Goal: Task Accomplishment & Management: Manage account settings

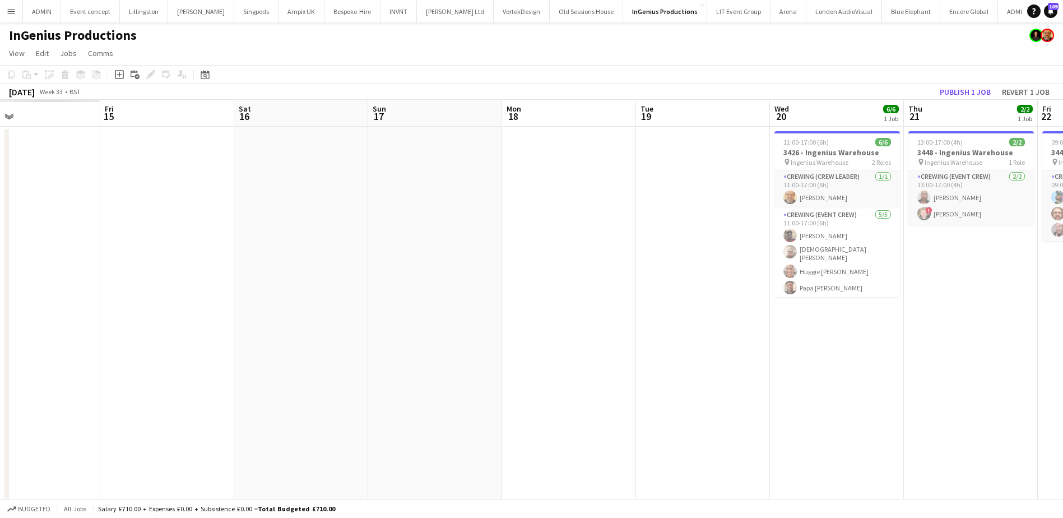
scroll to position [0, 268]
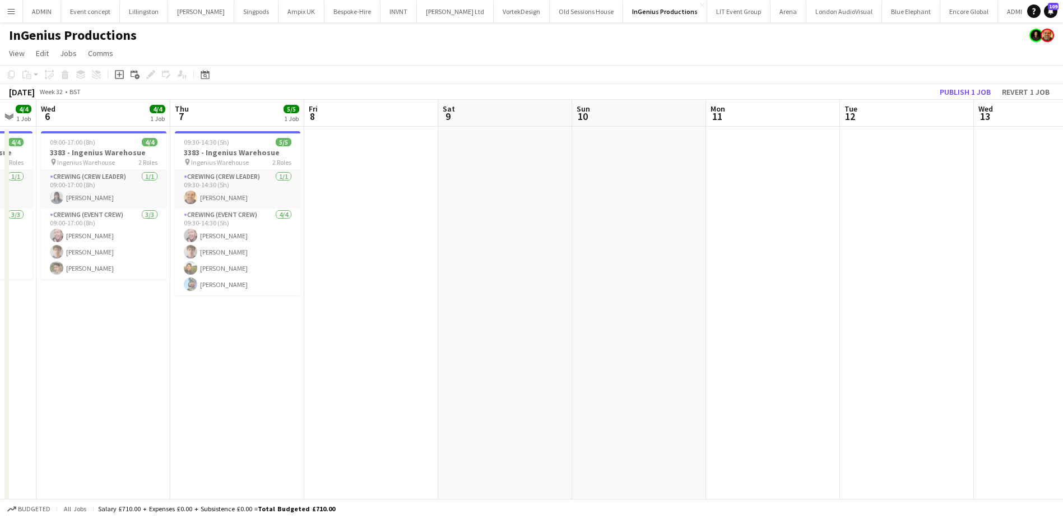
drag, startPoint x: 877, startPoint y: 206, endPoint x: 316, endPoint y: 221, distance: 561.2
click at [253, 211] on app-calendar-viewport "Sun 3 Mon 4 Tue 5 4/4 1 Job Wed 6 4/4 1 Job Thu 7 5/5 1 Job Fri 8 Sat 9 Sun 10 …" at bounding box center [531, 431] width 1063 height 662
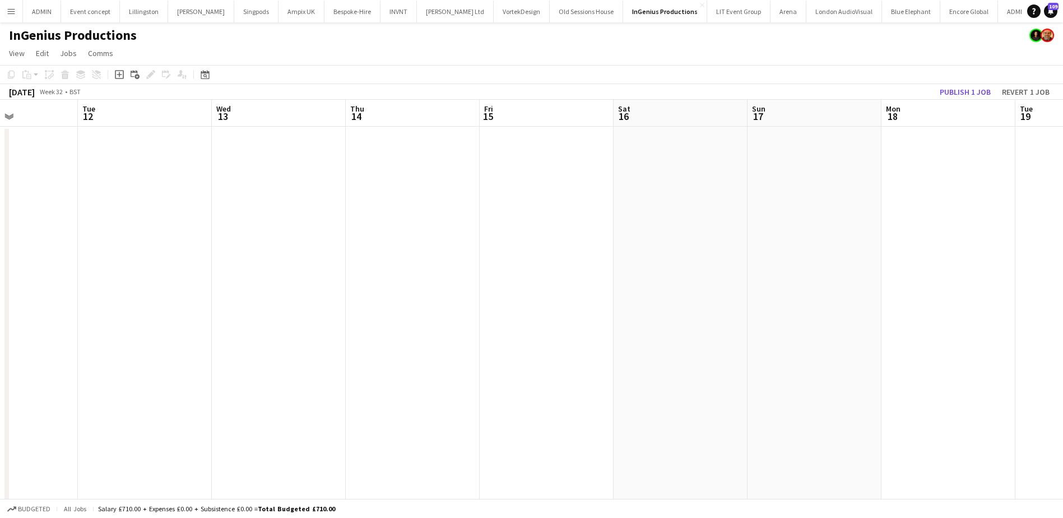
drag, startPoint x: 424, startPoint y: 253, endPoint x: 202, endPoint y: 251, distance: 221.4
click at [223, 251] on app-calendar-viewport "Fri 8 Sat 9 Sun 10 Mon 11 Tue 12 Wed 13 Thu 14 Fri 15 Sat 16 Sun 17 Mon 18 Tue …" at bounding box center [531, 431] width 1063 height 662
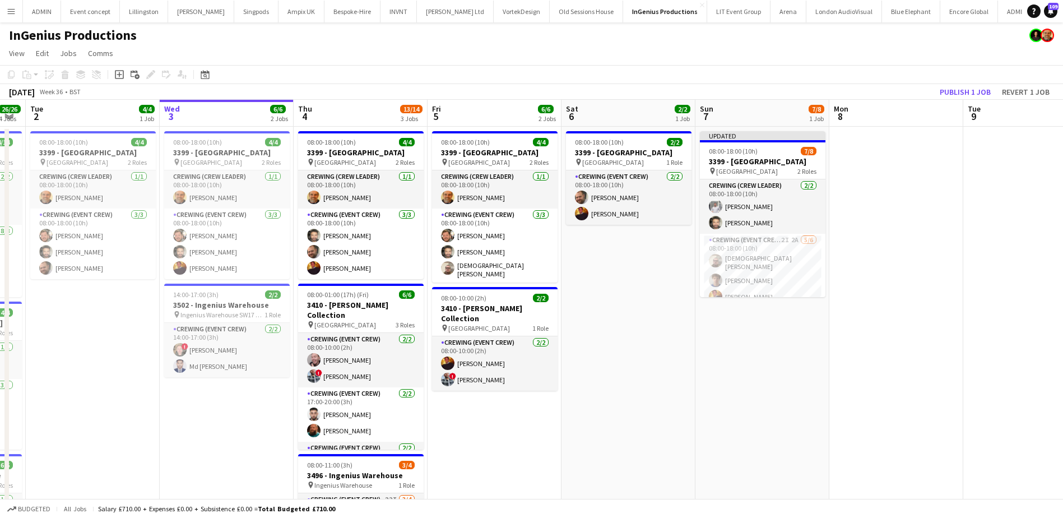
drag, startPoint x: 353, startPoint y: 363, endPoint x: 655, endPoint y: 360, distance: 302.7
click at [655, 361] on app-calendar-viewport "Sun 31 8/8 2 Jobs Mon 1 26/26 4 Jobs Tue 2 4/4 1 Job Wed 3 6/6 2 Jobs Thu 4 13/…" at bounding box center [531, 431] width 1063 height 662
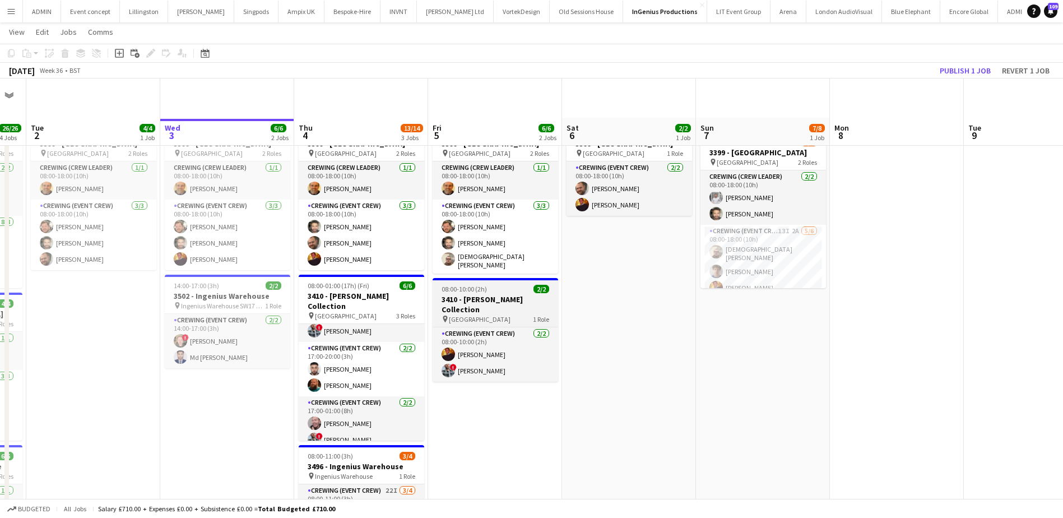
scroll to position [0, 0]
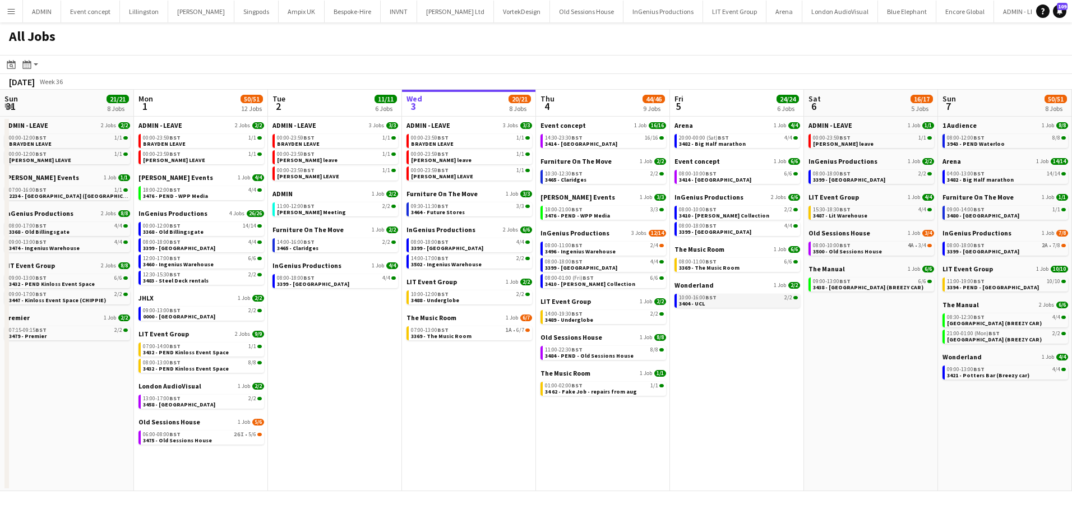
scroll to position [0, 268]
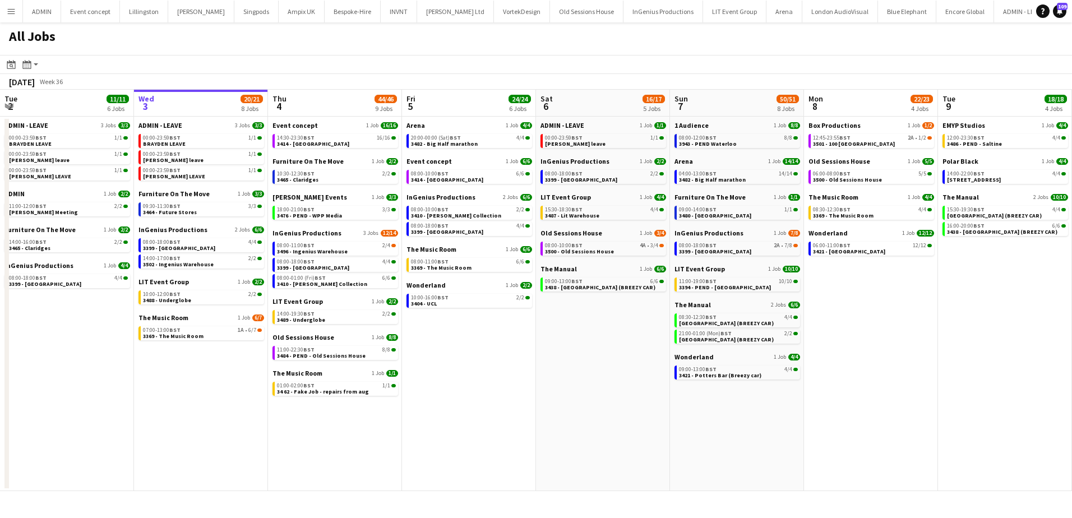
click at [14, 14] on app-icon "Menu" at bounding box center [11, 11] width 9 height 9
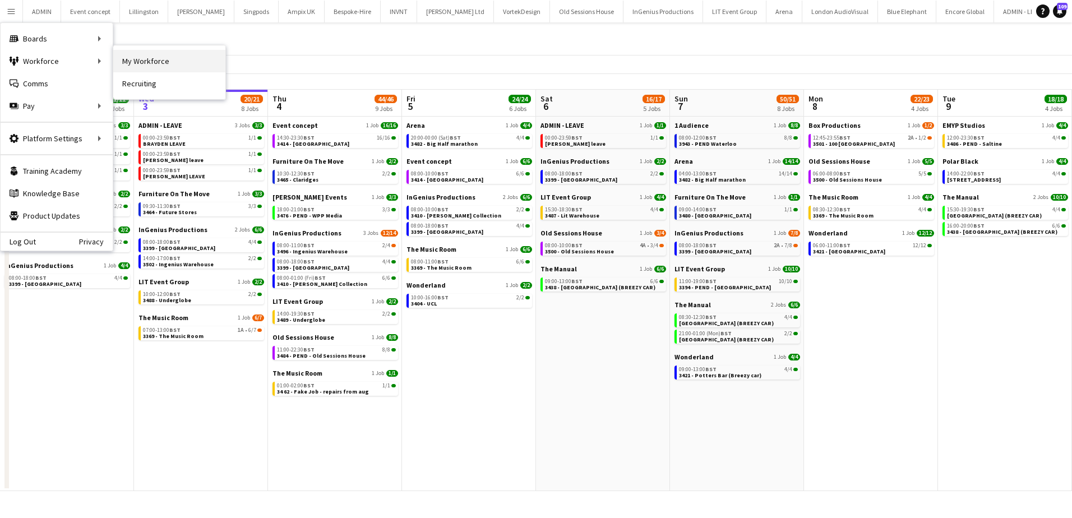
click at [160, 61] on link "My Workforce" at bounding box center [169, 61] width 112 height 22
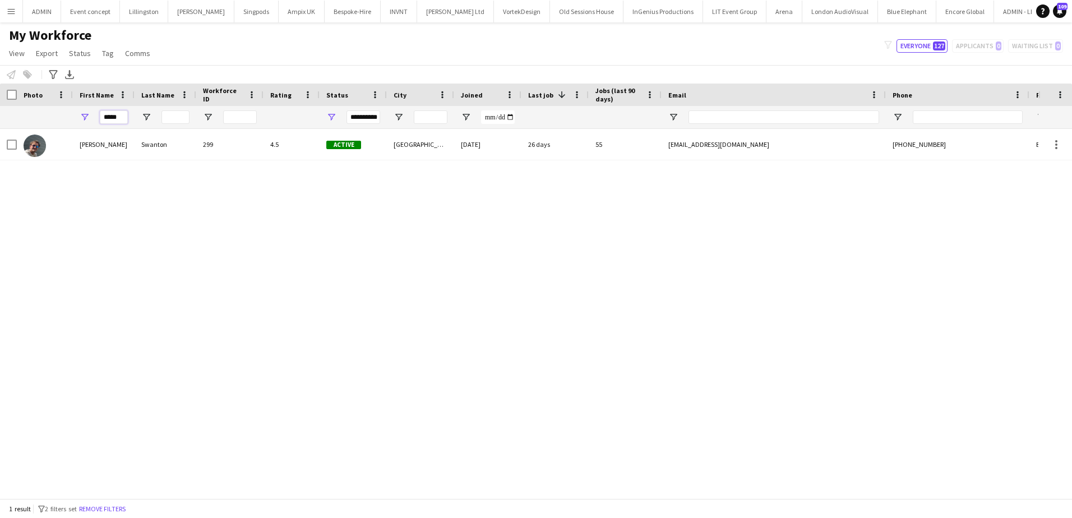
click at [114, 113] on input "*****" at bounding box center [114, 116] width 28 height 13
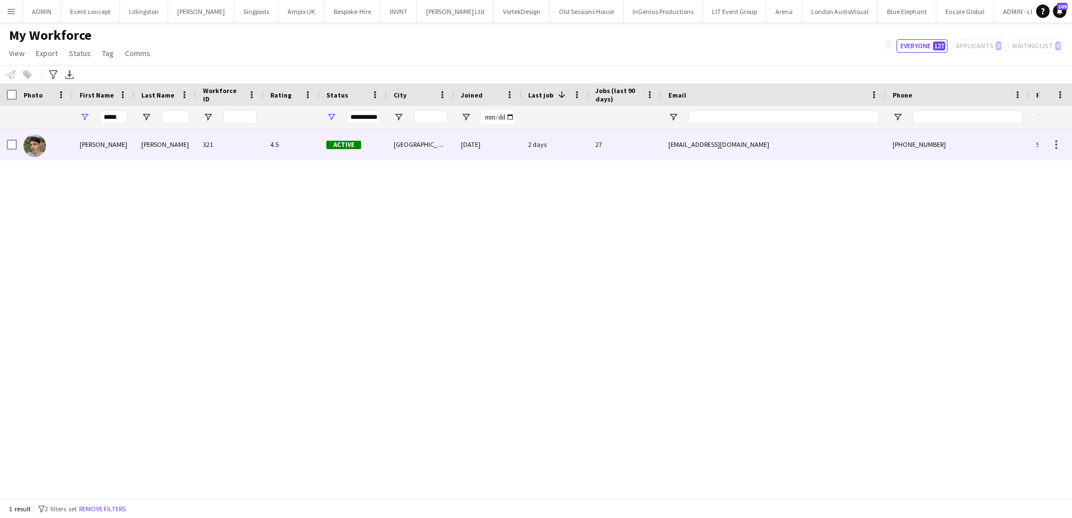
click at [111, 132] on div "[PERSON_NAME]" at bounding box center [104, 144] width 62 height 31
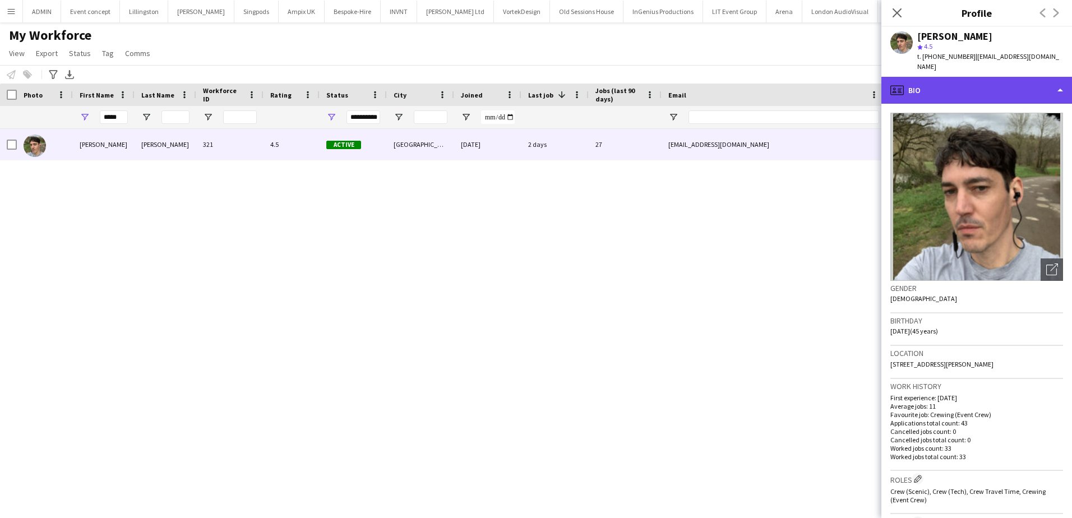
click at [993, 87] on div "profile Bio" at bounding box center [976, 90] width 191 height 27
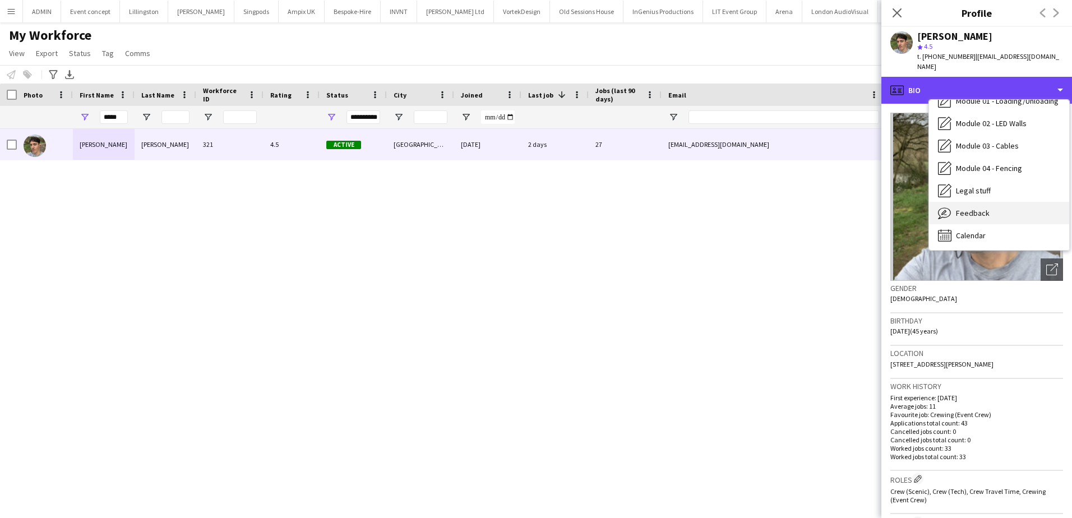
scroll to position [240, 0]
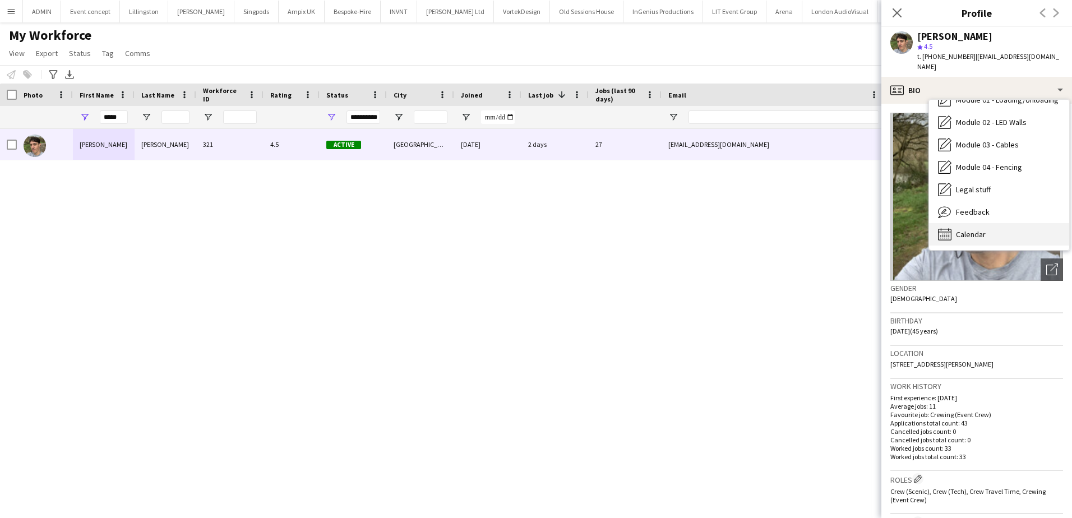
click at [1001, 225] on div "Calendar Calendar" at bounding box center [999, 234] width 140 height 22
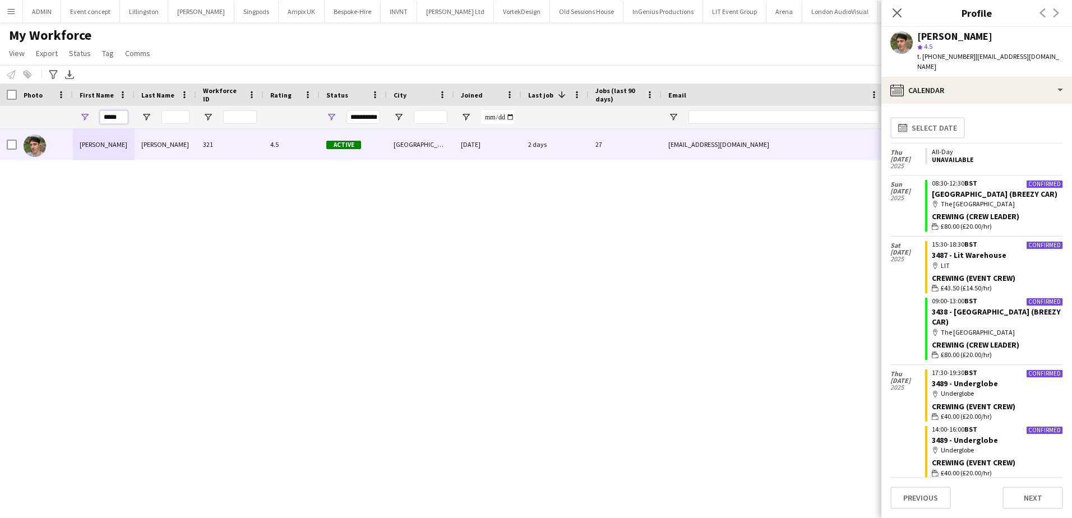
click at [111, 114] on input "*****" at bounding box center [114, 116] width 28 height 13
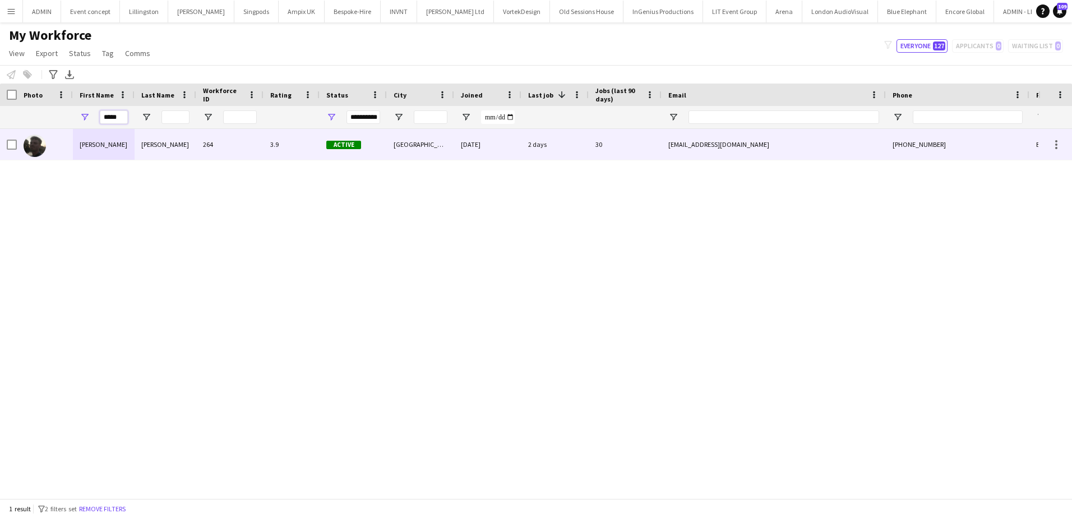
type input "*****"
click at [119, 134] on div "Louie" at bounding box center [104, 144] width 62 height 31
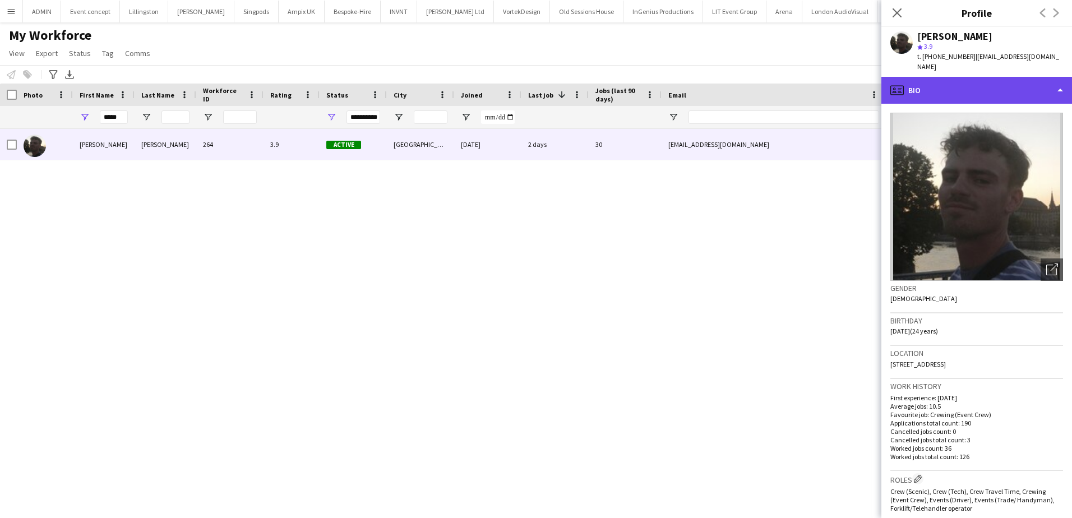
click at [995, 85] on div "profile Bio" at bounding box center [976, 90] width 191 height 27
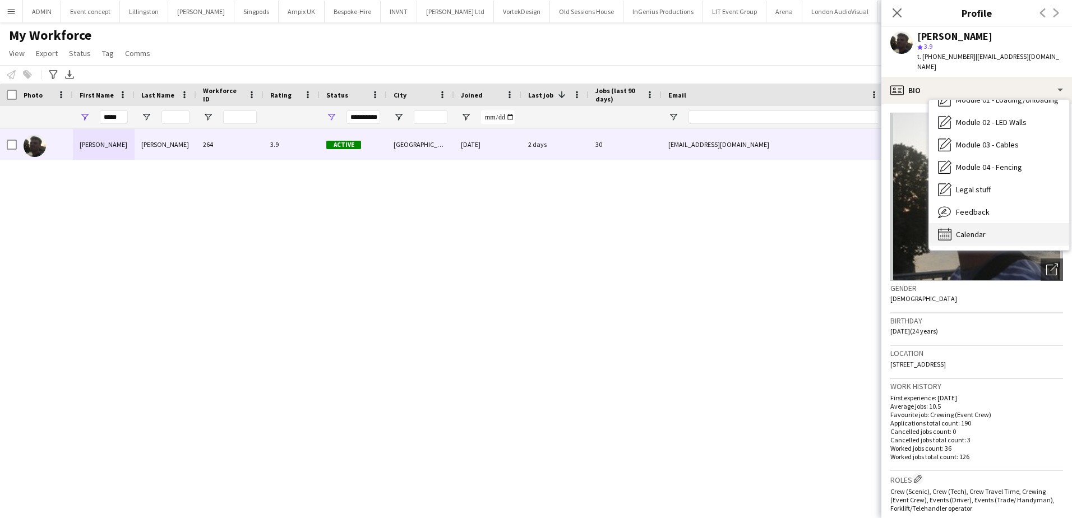
click at [989, 227] on div "Calendar Calendar" at bounding box center [999, 234] width 140 height 22
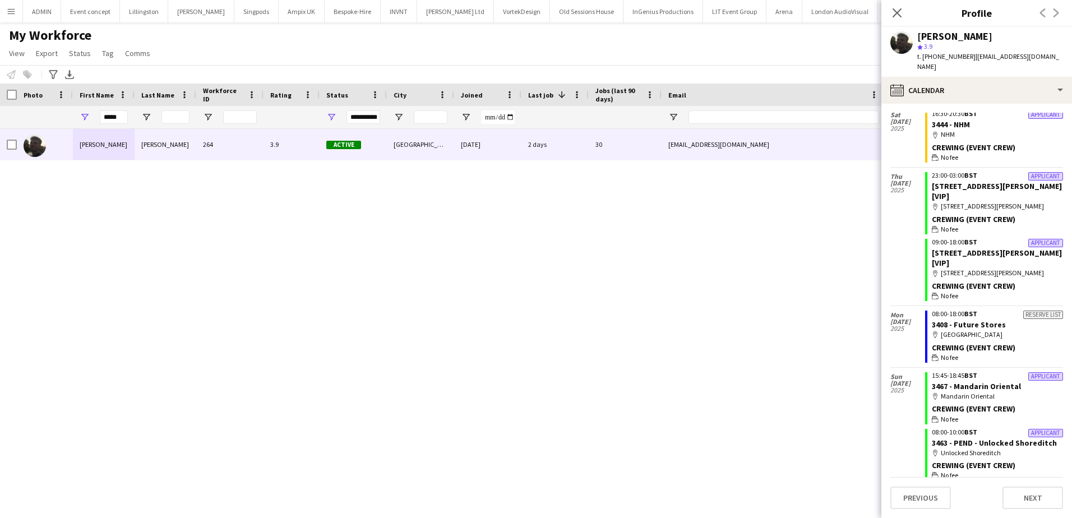
scroll to position [224, 0]
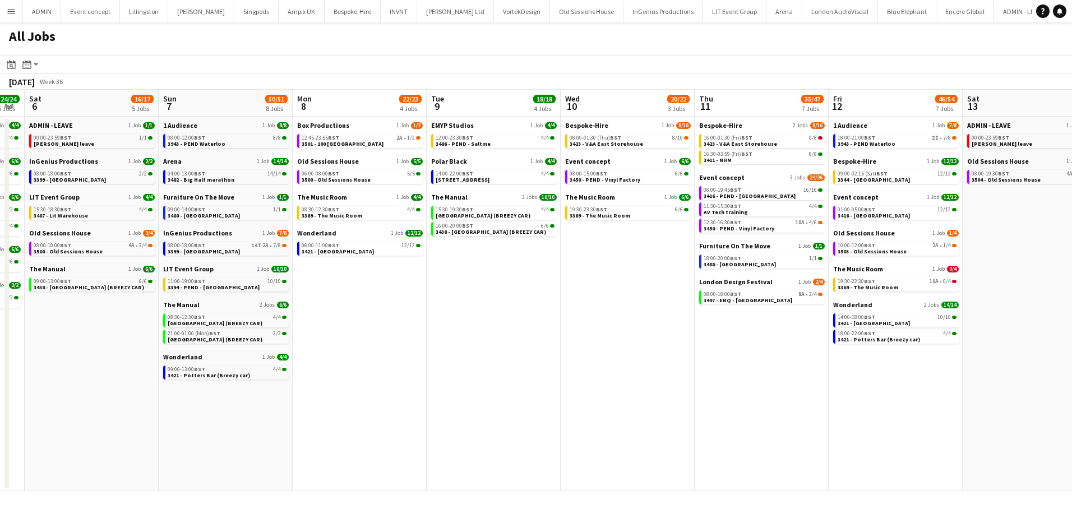
click at [53, 258] on app-all-jobs "All Jobs Date picker SEP 2025 SEP 2025 Monday M Tuesday T Wednesday W Thursday …" at bounding box center [536, 256] width 1072 height 469
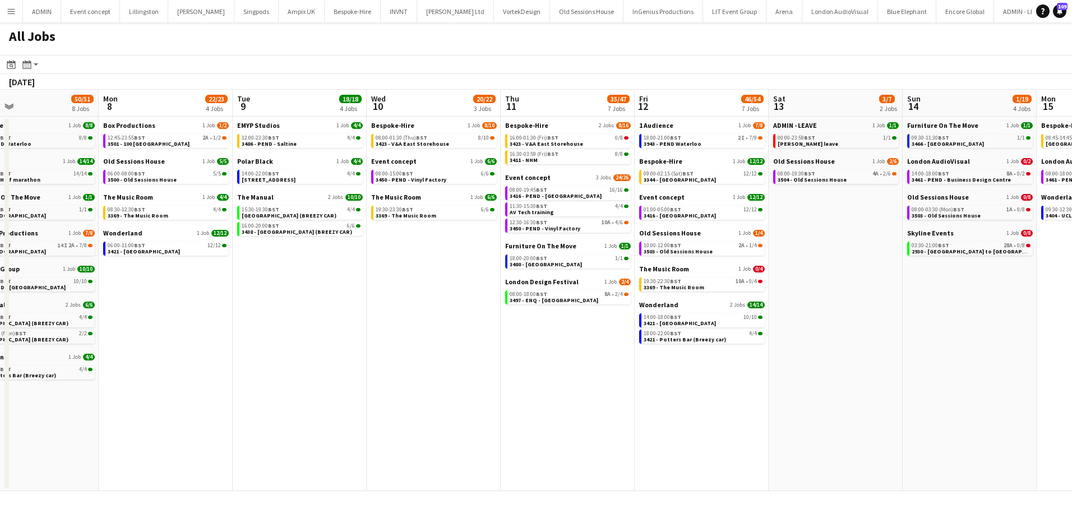
drag, startPoint x: 543, startPoint y: 302, endPoint x: -145, endPoint y: 245, distance: 690.6
click at [0, 245] on html "Menu Boards Boards Boards All jobs Status Workforce Workforce My Workforce Recr…" at bounding box center [536, 259] width 1072 height 518
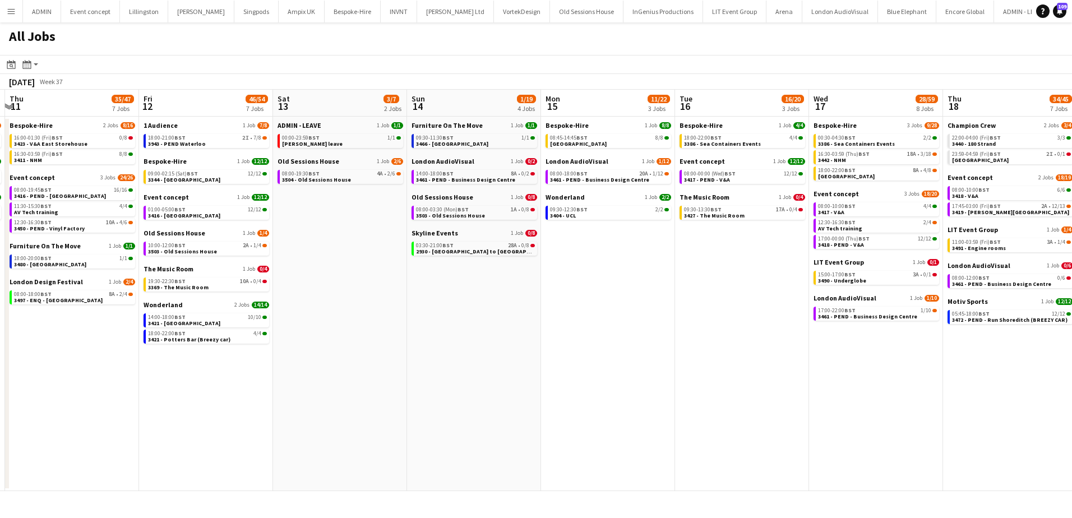
click at [50, 262] on app-all-jobs "All Jobs Date picker SEP 2025 SEP 2025 Monday M Tuesday T Wednesday W Thursday …" at bounding box center [536, 256] width 1072 height 469
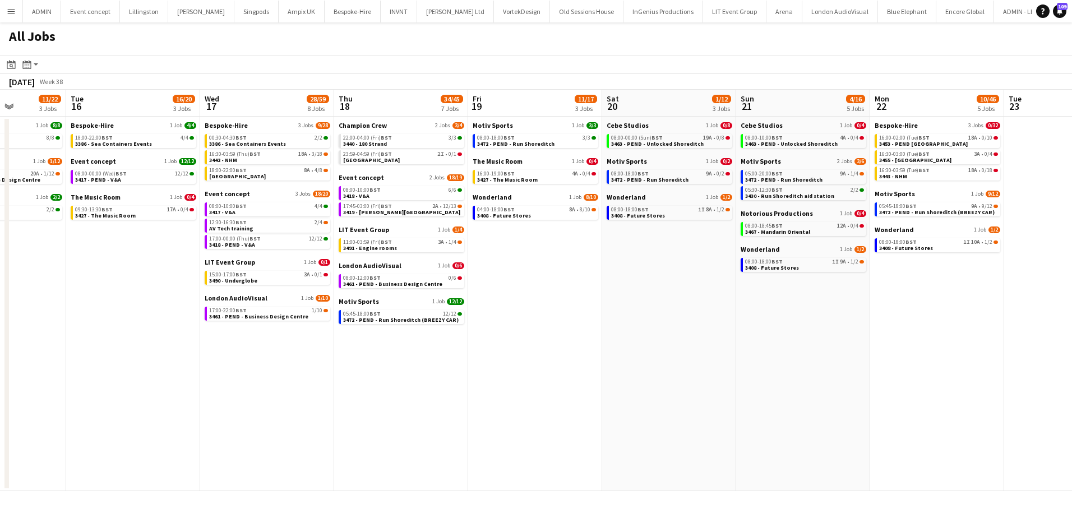
drag, startPoint x: 525, startPoint y: 316, endPoint x: 348, endPoint y: 300, distance: 177.3
click at [348, 300] on app-calendar-viewport "Sat 13 3/7 2 Jobs Sun 14 1/19 4 Jobs Mon 15 11/22 3 Jobs Tue 16 16/20 3 Jobs We…" at bounding box center [536, 290] width 1072 height 401
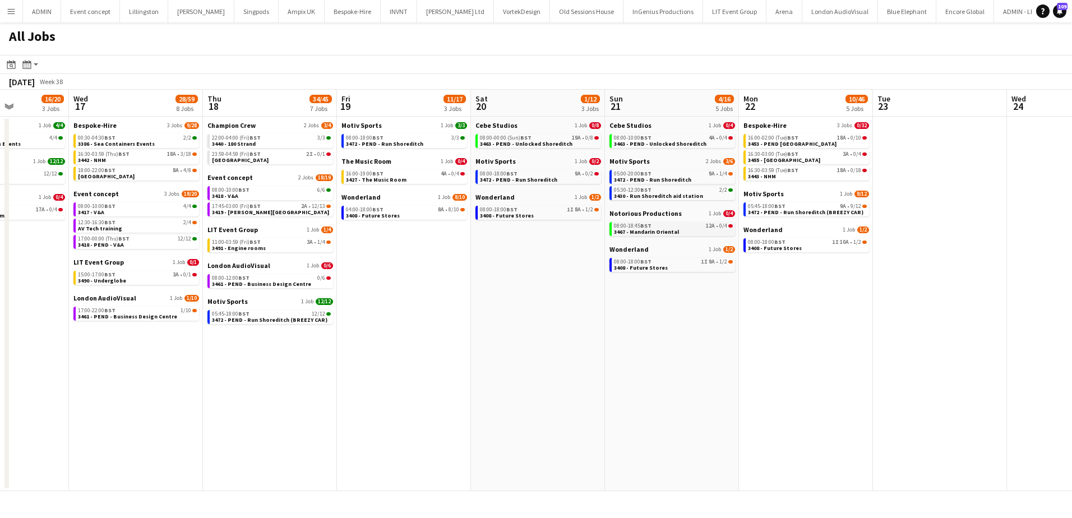
click at [657, 231] on span "3467 - Mandarin Oriental" at bounding box center [646, 231] width 65 height 7
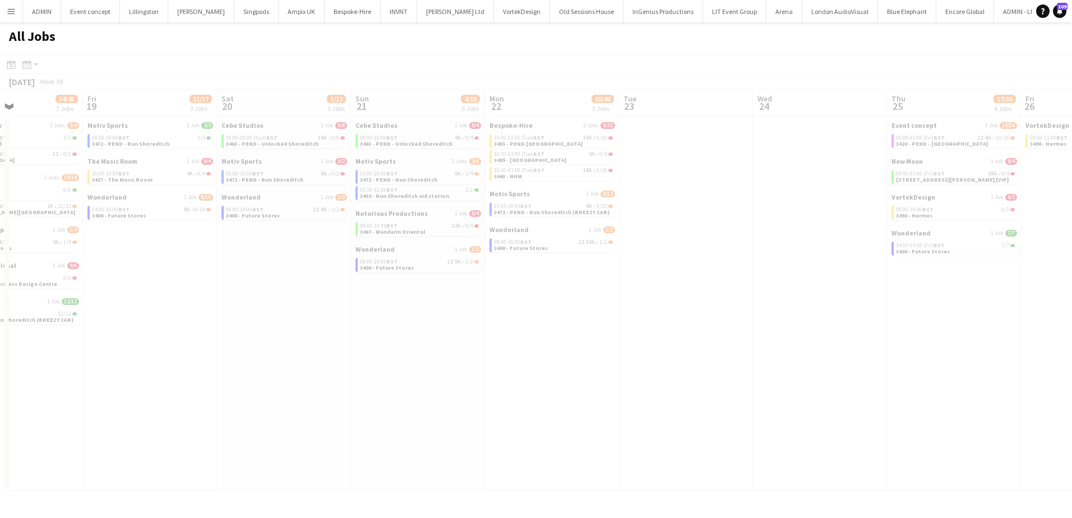
drag, startPoint x: 889, startPoint y: 253, endPoint x: 539, endPoint y: 218, distance: 352.0
click at [444, 215] on app-all-jobs "All Jobs Date picker SEP 2025 SEP 2025 Monday M Tuesday T Wednesday W Thursday …" at bounding box center [536, 256] width 1072 height 469
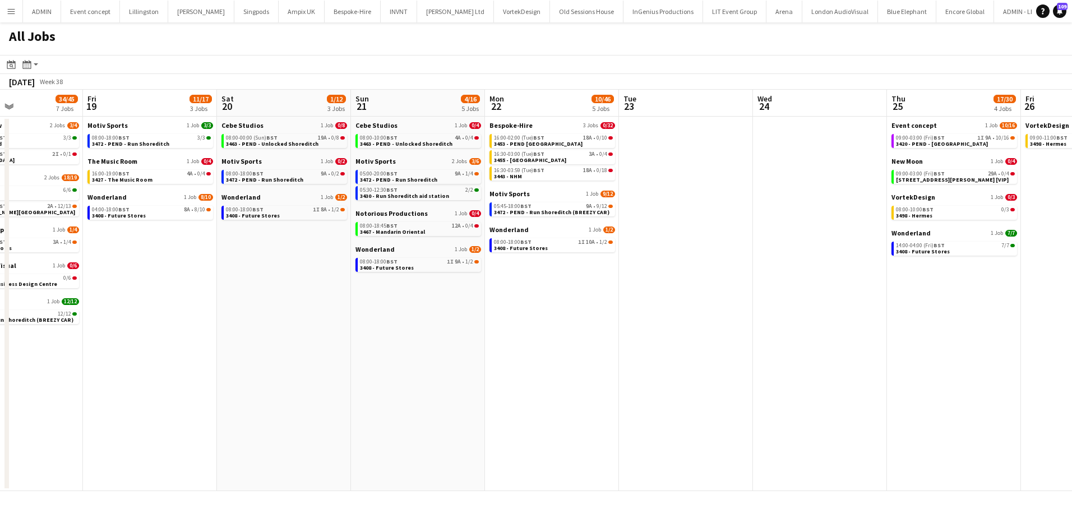
scroll to position [0, 419]
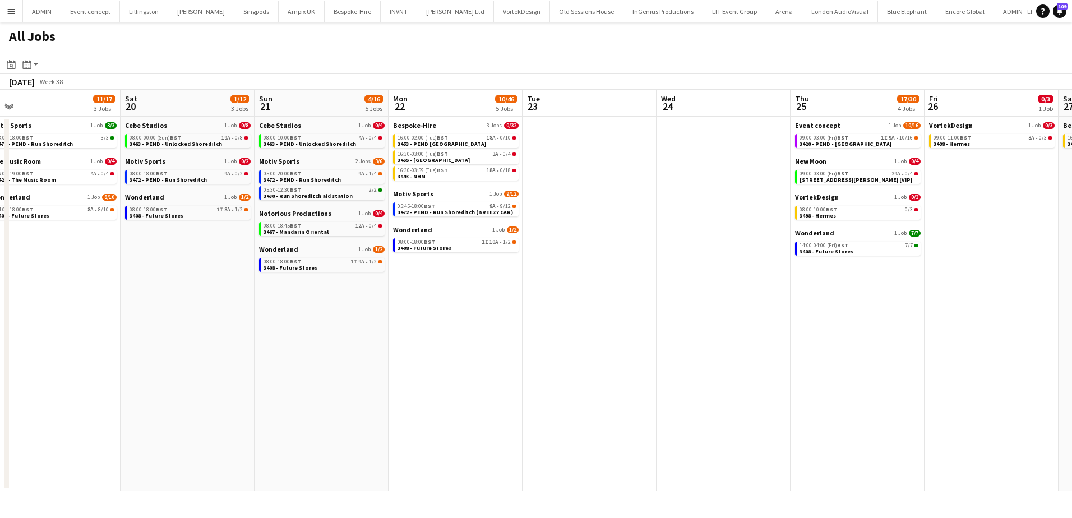
drag, startPoint x: 734, startPoint y: 240, endPoint x: 670, endPoint y: 233, distance: 64.9
click at [665, 235] on app-calendar-viewport "Tue 16 16/20 3 Jobs Wed 17 28/59 8 Jobs Thu 18 34/45 7 Jobs Fri 19 11/17 3 Jobs…" at bounding box center [536, 290] width 1072 height 401
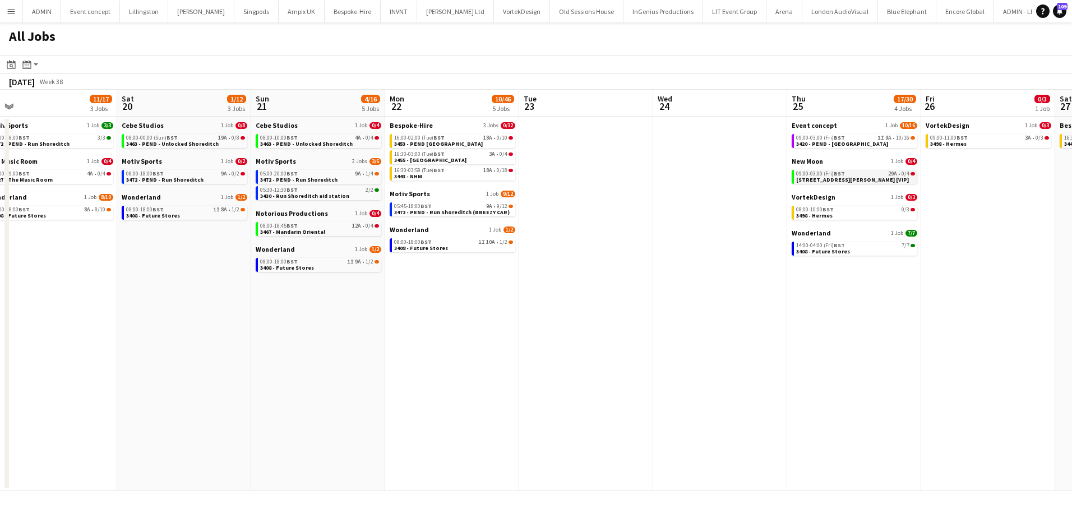
click at [866, 173] on div "09:00-03:00 (Fri) BST 29A • 0/4" at bounding box center [855, 174] width 119 height 6
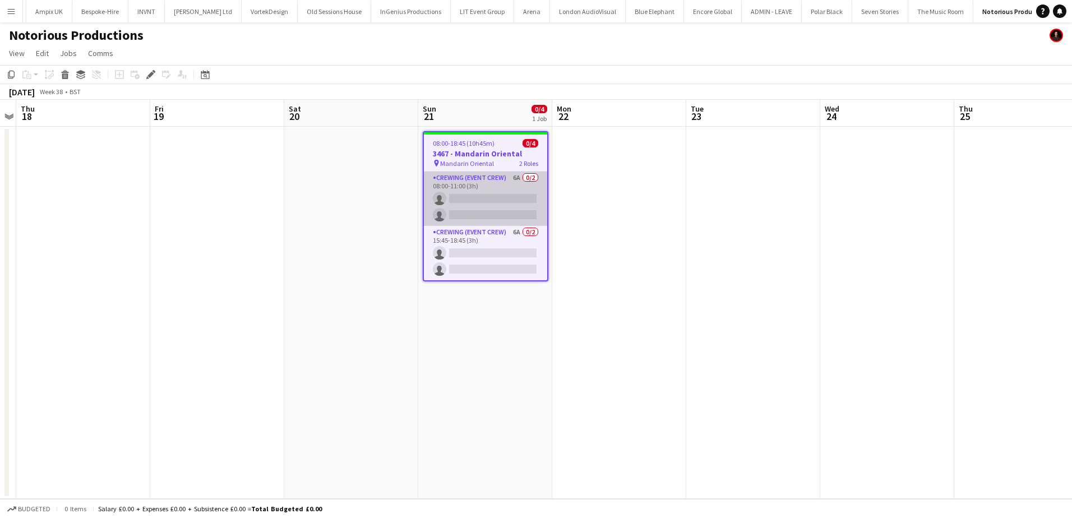
click at [507, 212] on app-card-role "Crewing (Event Crew) 6A 0/2 08:00-11:00 (3h) single-neutral-actions single-neut…" at bounding box center [485, 198] width 123 height 54
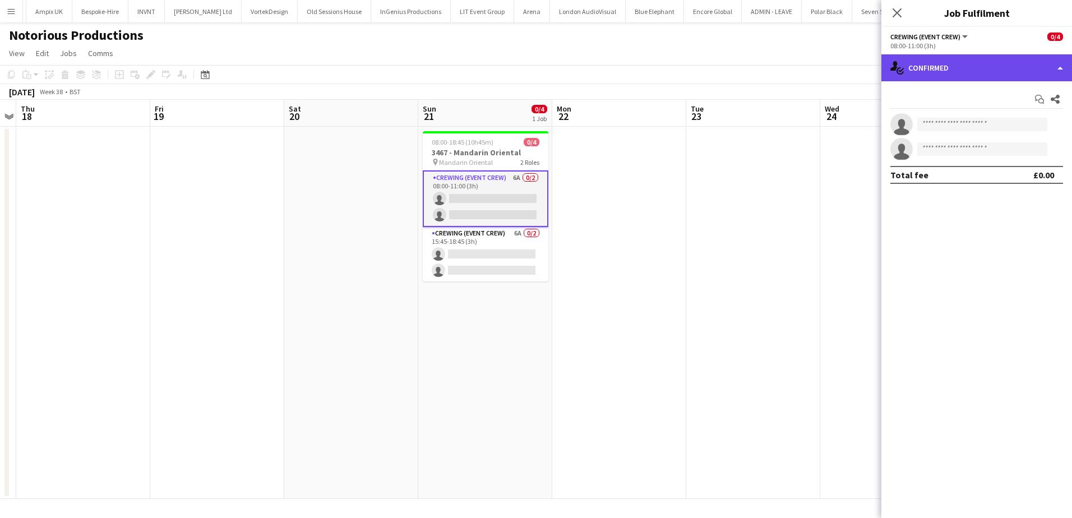
click at [972, 72] on div "single-neutral-actions-check-2 Confirmed" at bounding box center [976, 67] width 191 height 27
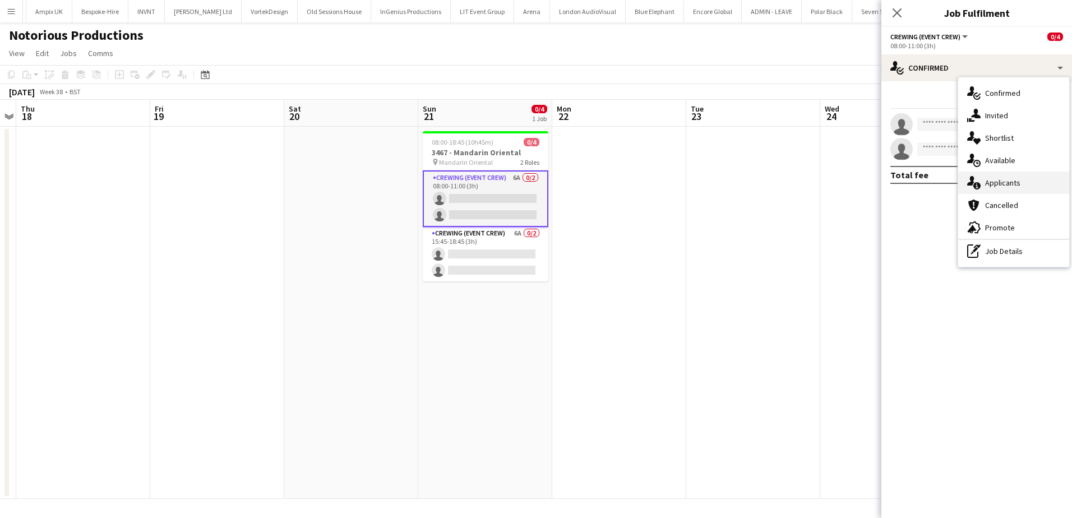
click at [1019, 177] on div "single-neutral-actions-information Applicants" at bounding box center [1013, 182] width 111 height 22
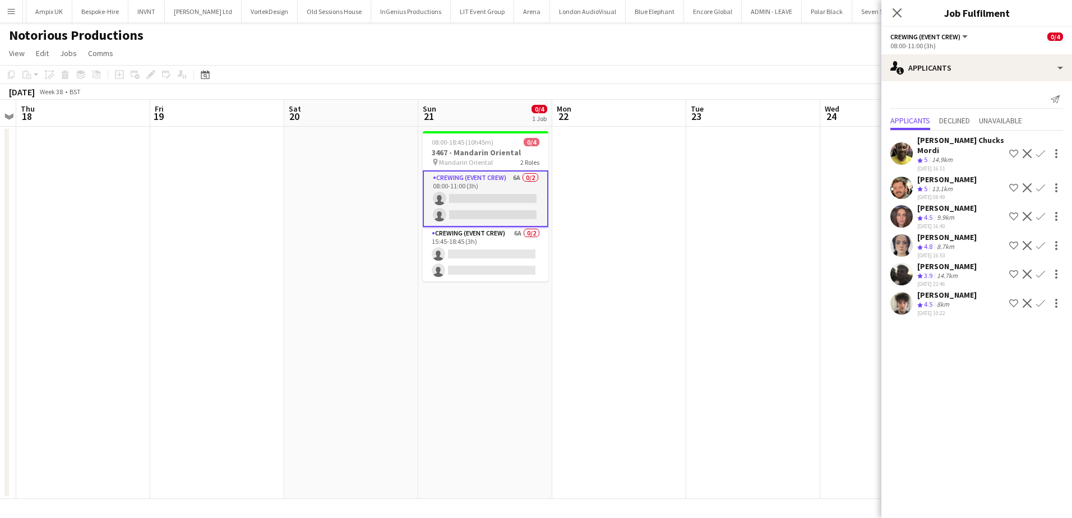
click at [1036, 274] on app-icon "Confirm" at bounding box center [1040, 274] width 9 height 9
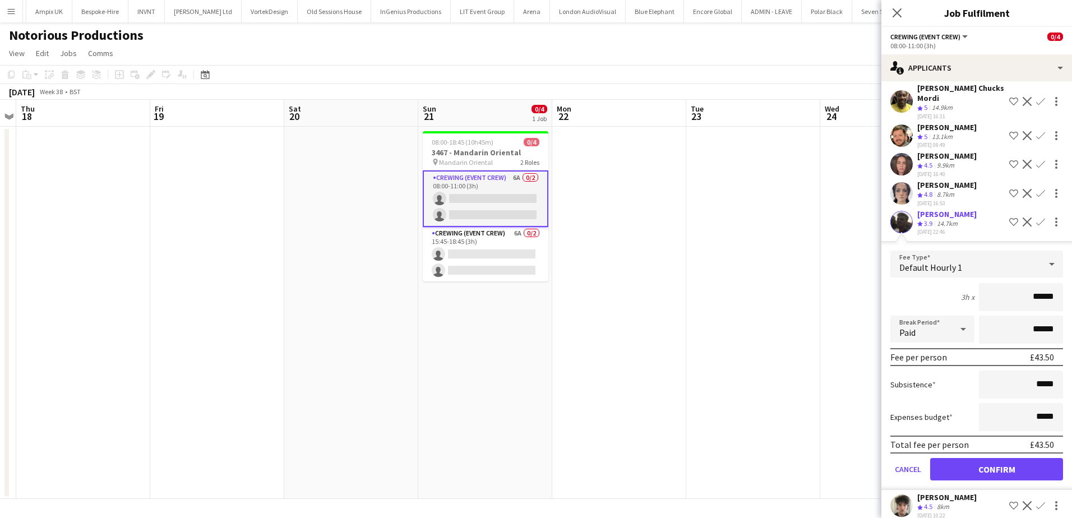
scroll to position [64, 0]
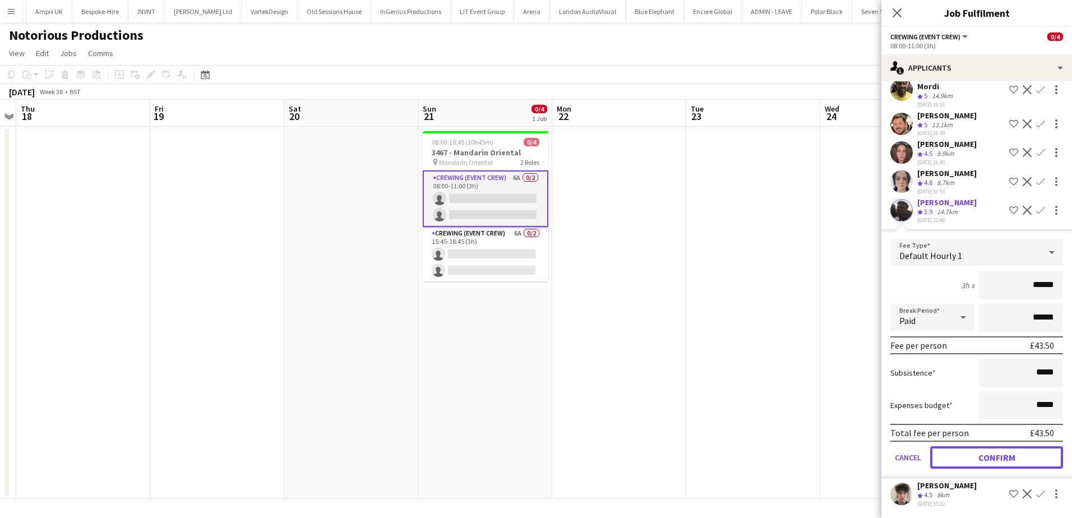
click at [1006, 456] on button "Confirm" at bounding box center [996, 457] width 133 height 22
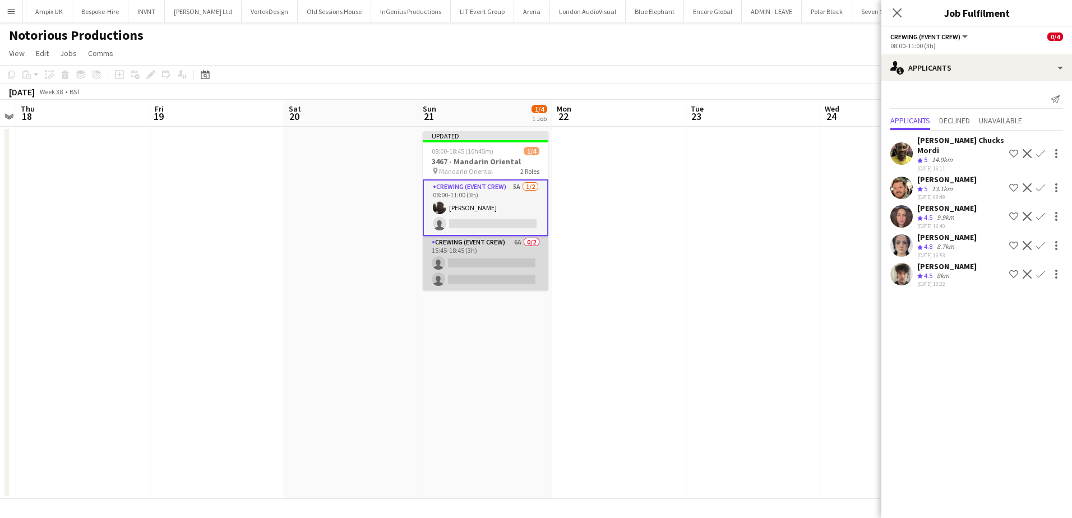
scroll to position [0, 386]
click at [536, 288] on app-card-role "Crewing (Event Crew) 6A 0/2 15:45-18:45 (3h) single-neutral-actions single-neut…" at bounding box center [485, 263] width 126 height 54
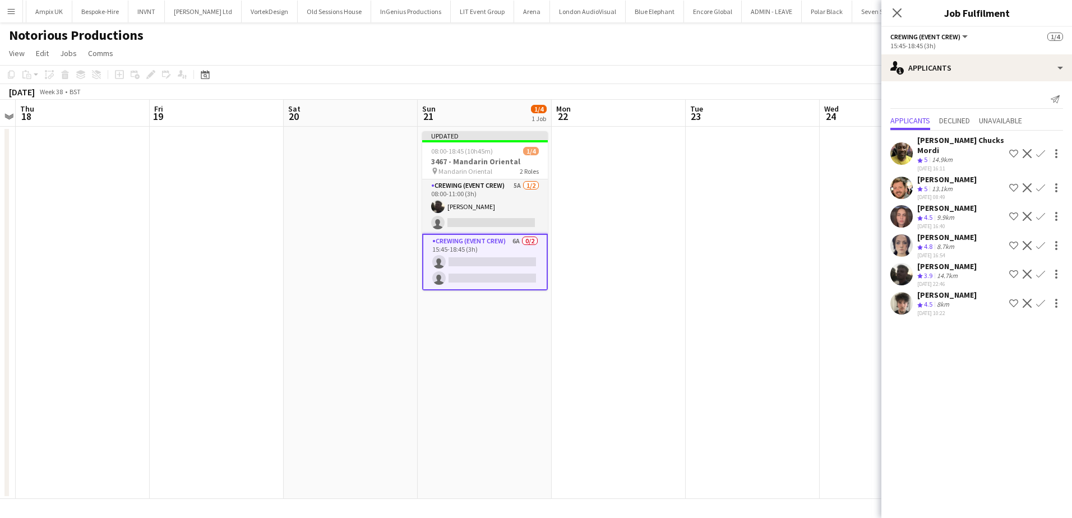
click at [1043, 270] on app-icon "Confirm" at bounding box center [1040, 274] width 9 height 9
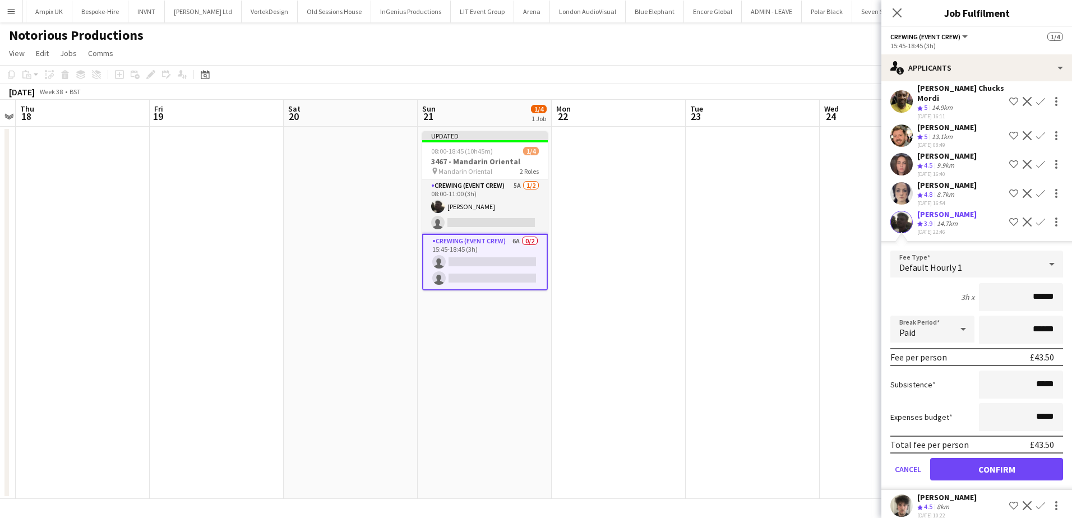
scroll to position [64, 0]
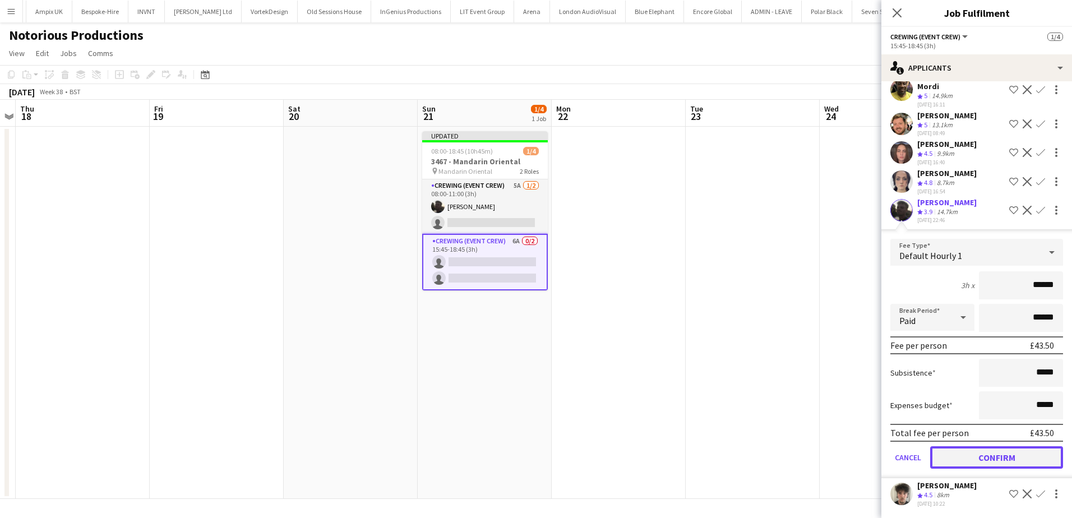
click at [1014, 458] on button "Confirm" at bounding box center [996, 457] width 133 height 22
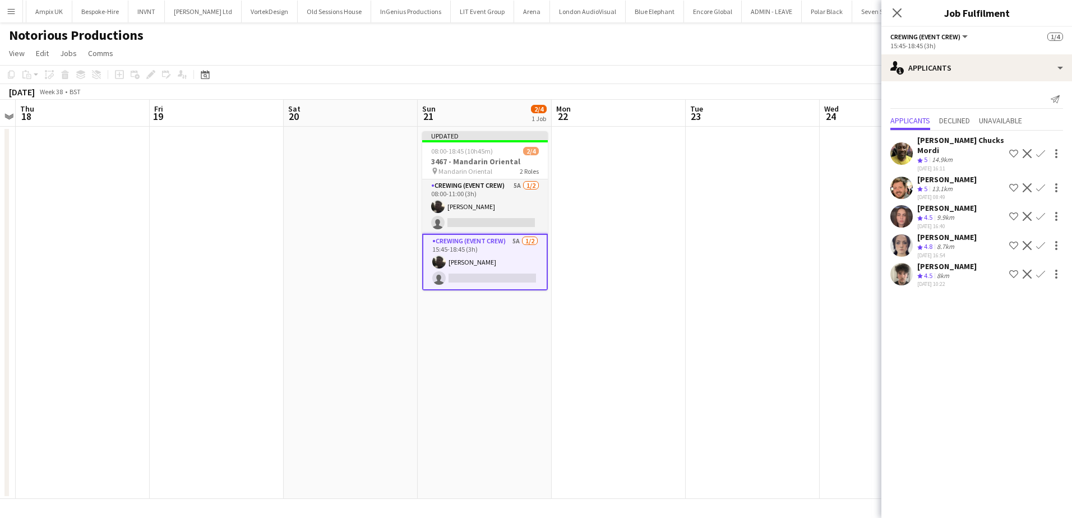
click at [1043, 212] on app-icon "Confirm" at bounding box center [1040, 216] width 9 height 9
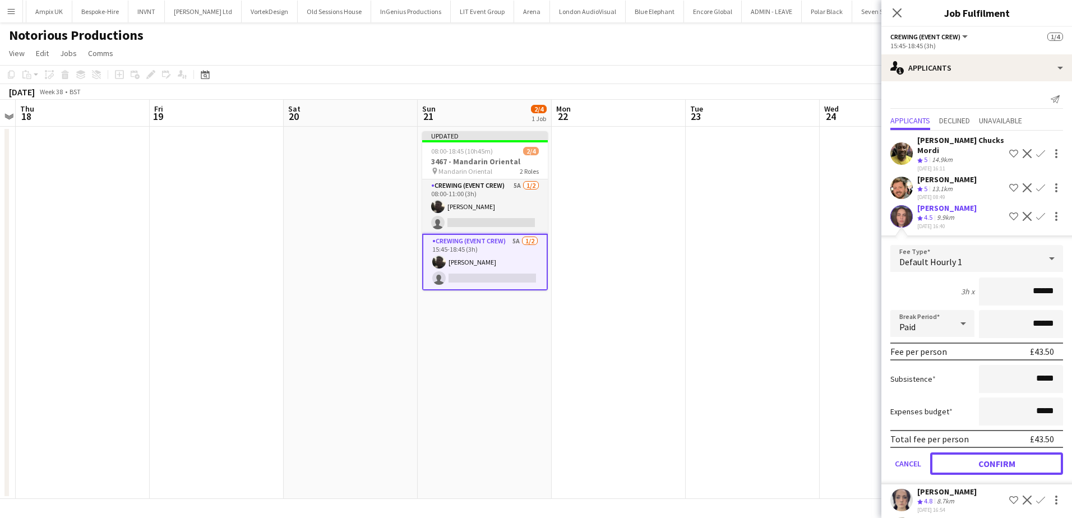
click at [986, 461] on button "Confirm" at bounding box center [996, 463] width 133 height 22
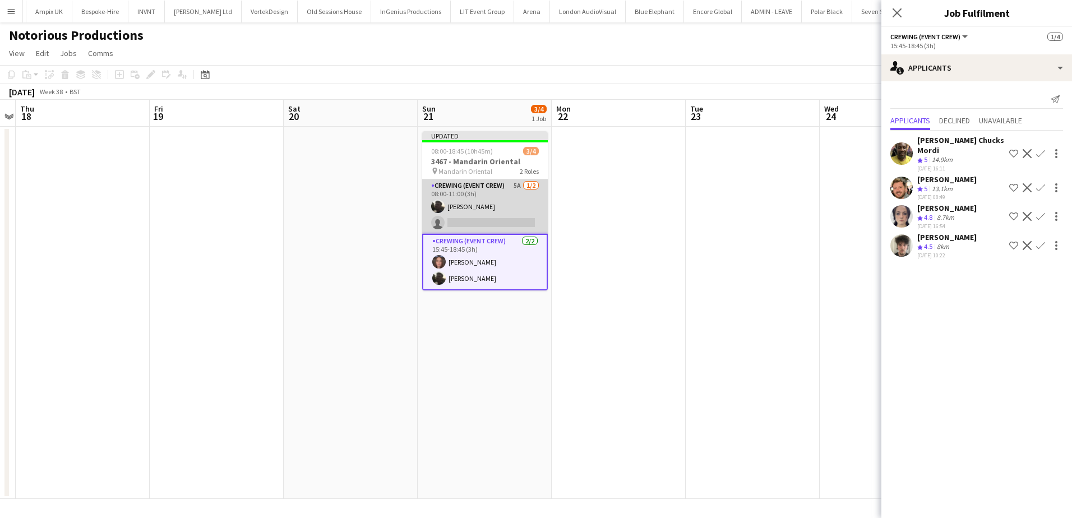
click at [494, 214] on app-card-role "Crewing (Event Crew) 5A 1/2 08:00-11:00 (3h) Louie Applin single-neutral-actions" at bounding box center [485, 206] width 126 height 54
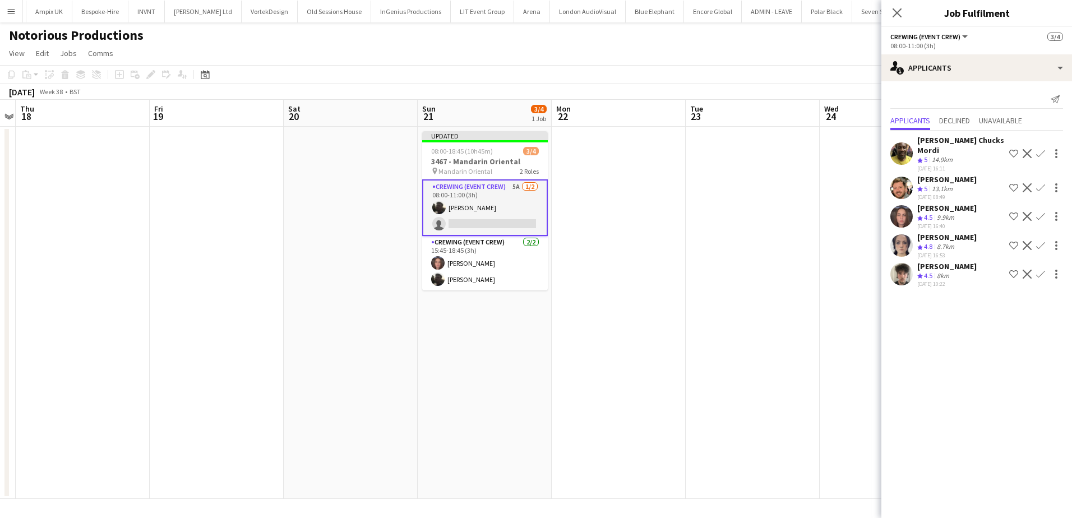
click at [1036, 212] on app-icon "Confirm" at bounding box center [1040, 216] width 9 height 9
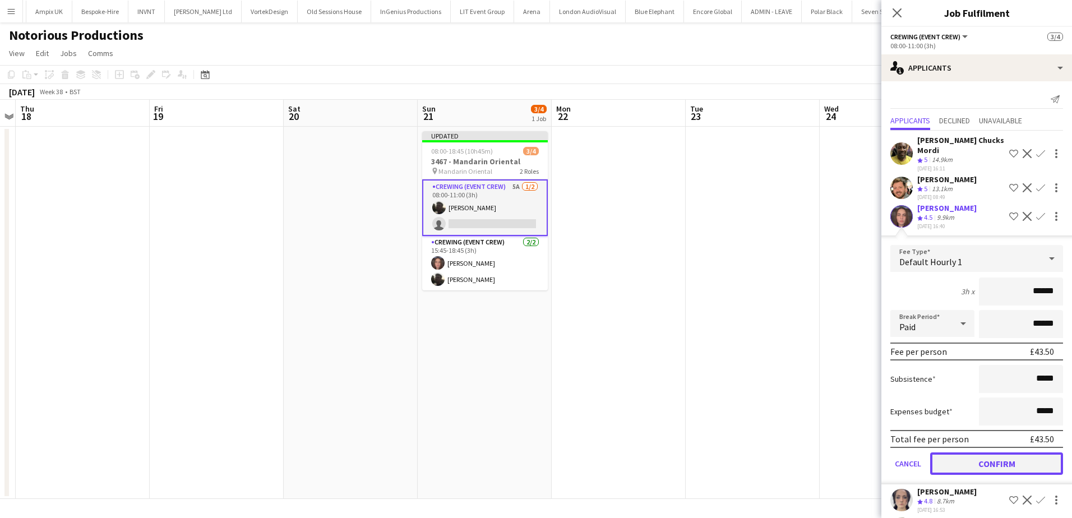
click at [990, 460] on button "Confirm" at bounding box center [996, 463] width 133 height 22
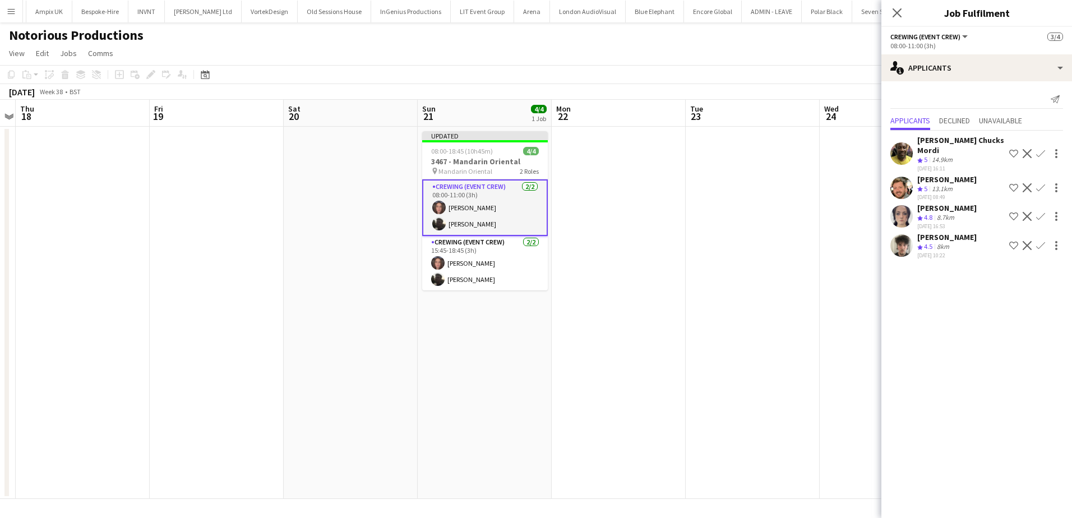
click at [773, 226] on app-date-cell at bounding box center [752, 313] width 134 height 372
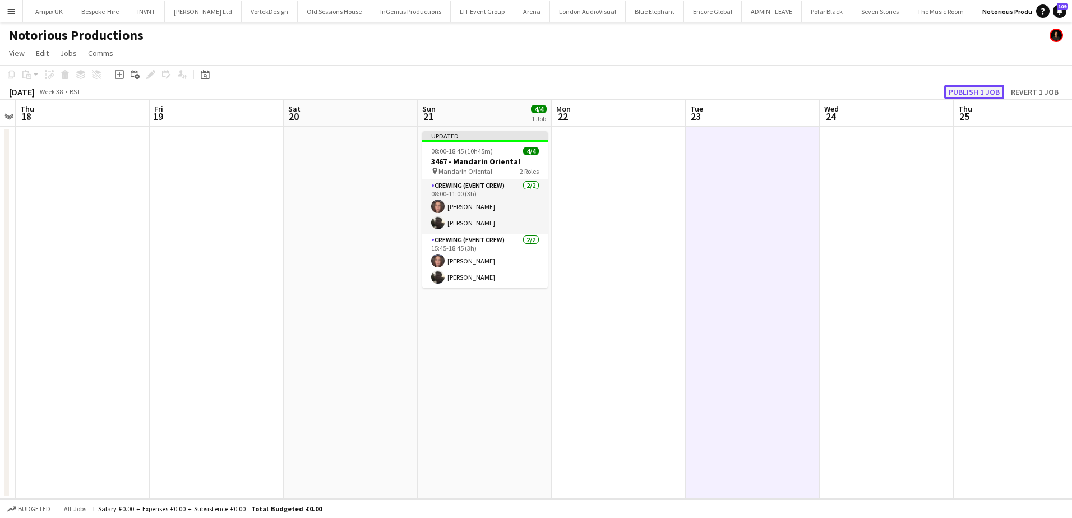
click at [958, 95] on button "Publish 1 job" at bounding box center [974, 92] width 60 height 15
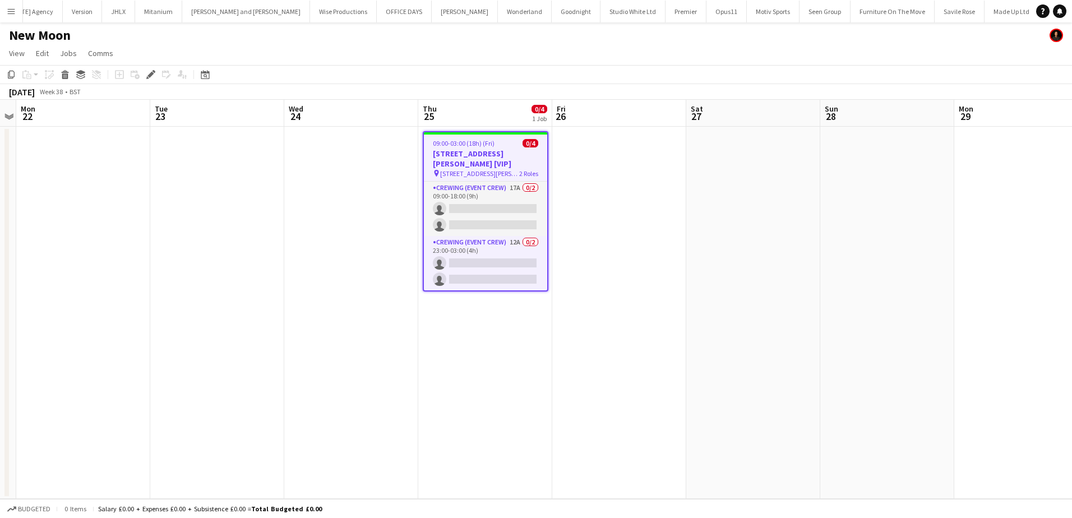
scroll to position [0, 2320]
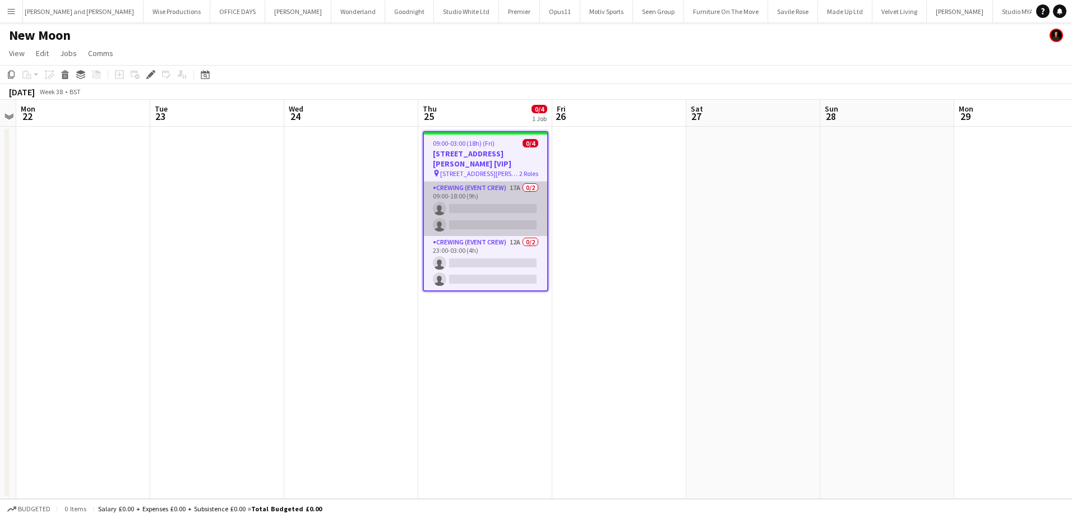
click at [490, 226] on app-card-role "Crewing (Event Crew) 17A 0/2 09:00-18:00 (9h) single-neutral-actions single-neu…" at bounding box center [485, 209] width 123 height 54
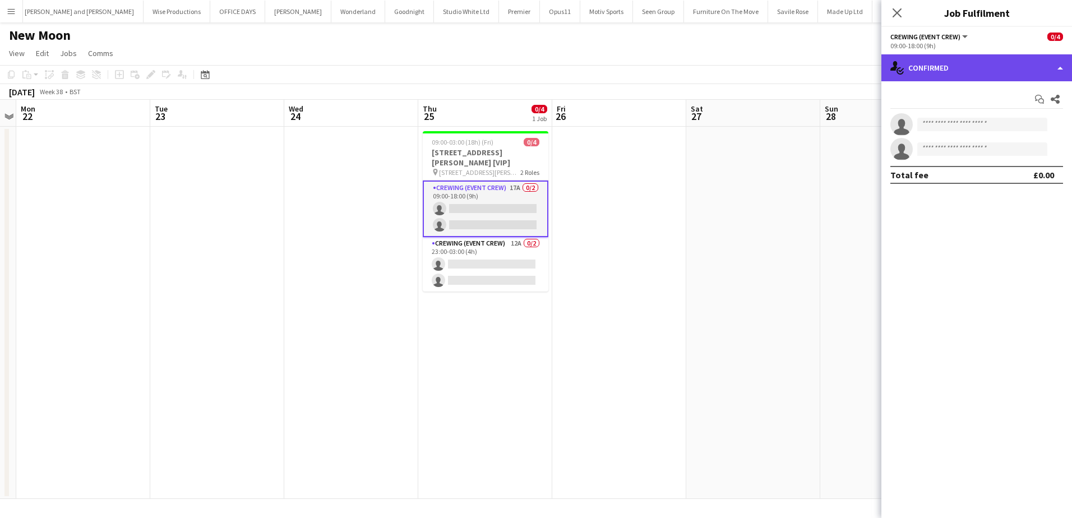
click at [997, 77] on div "single-neutral-actions-check-2 Confirmed" at bounding box center [976, 67] width 191 height 27
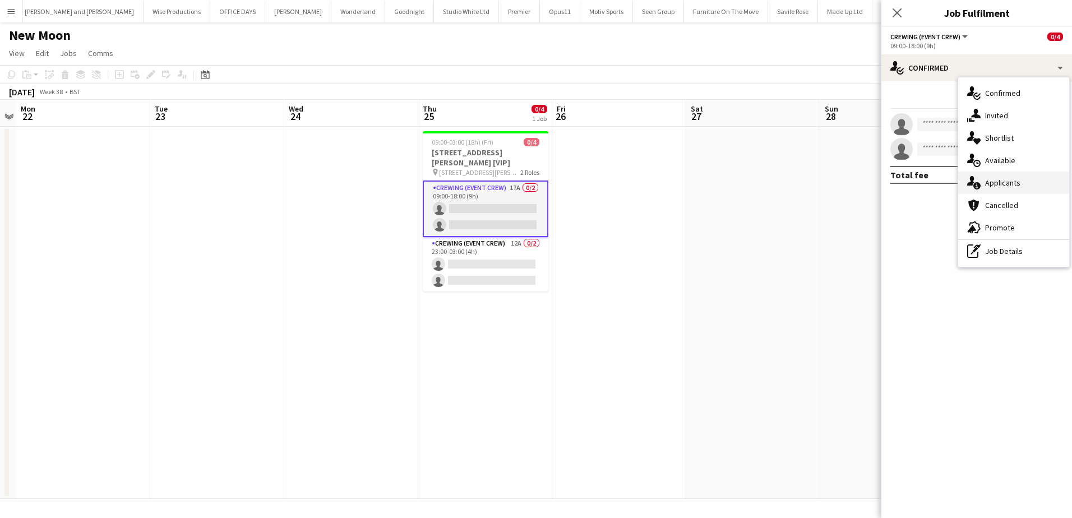
click at [1021, 174] on div "single-neutral-actions-information Applicants" at bounding box center [1013, 182] width 111 height 22
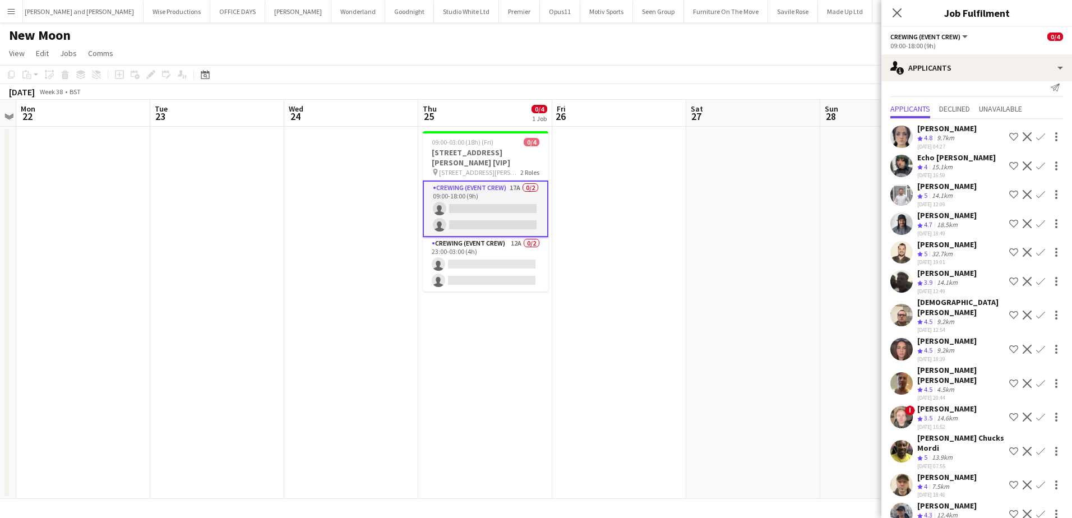
scroll to position [0, 0]
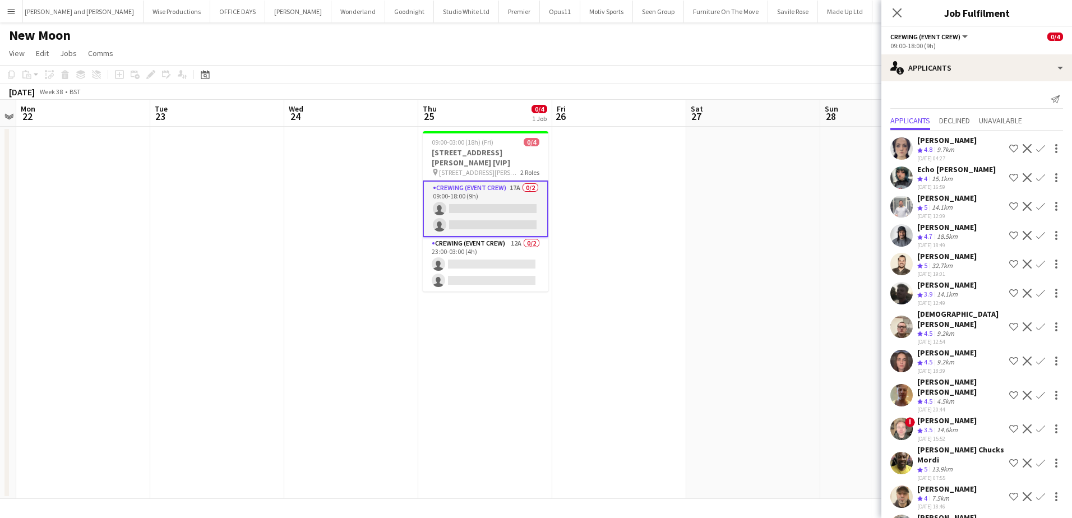
click at [1036, 206] on app-icon "Confirm" at bounding box center [1040, 206] width 9 height 9
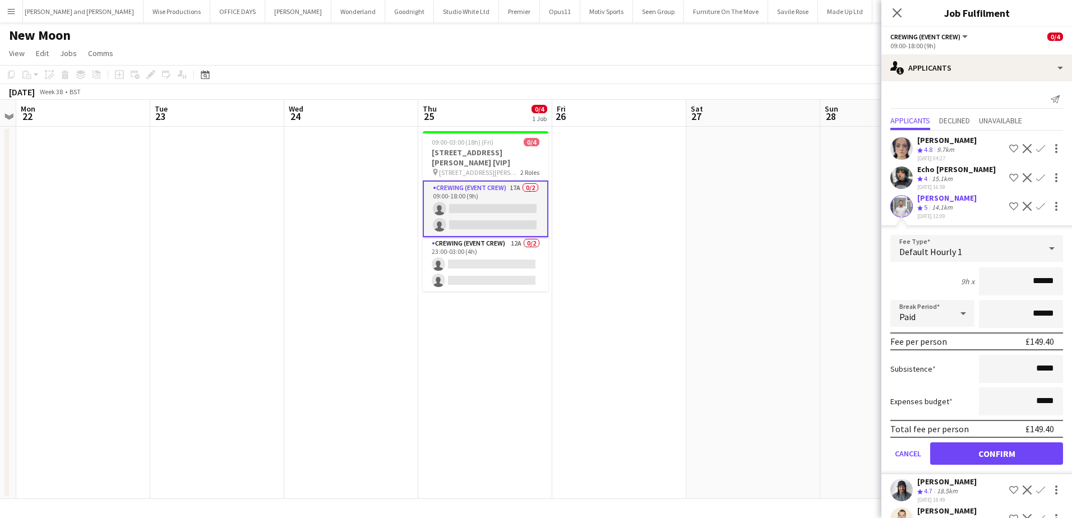
click at [967, 217] on div "[PERSON_NAME] Crew rating 5 14.1km [DATE] 12:09 Shortlist crew Decline Confirm" at bounding box center [976, 206] width 191 height 27
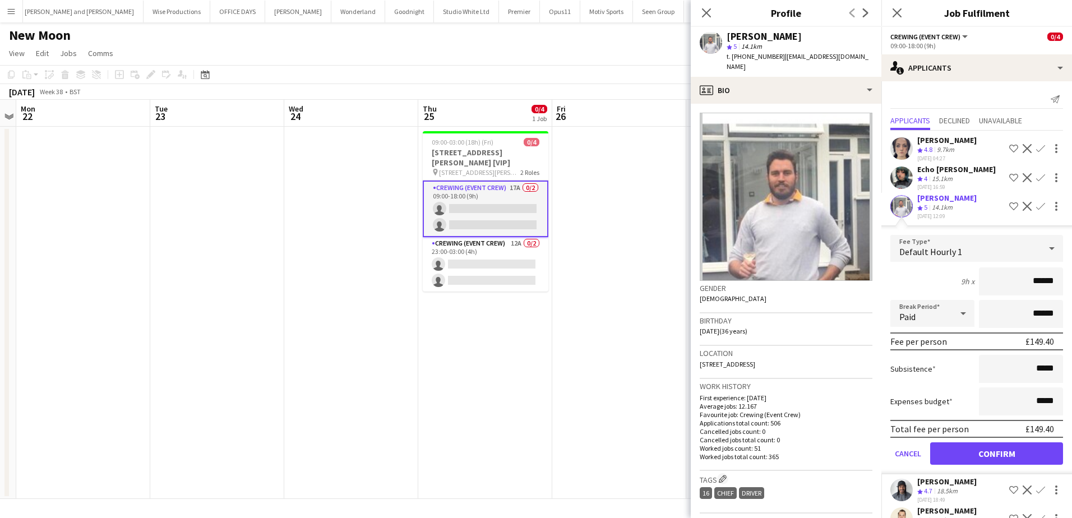
click at [967, 217] on div "[PERSON_NAME] Crew rating 5 14.1km [DATE] 12:09 Shortlist crew Decline Confirm" at bounding box center [976, 206] width 191 height 27
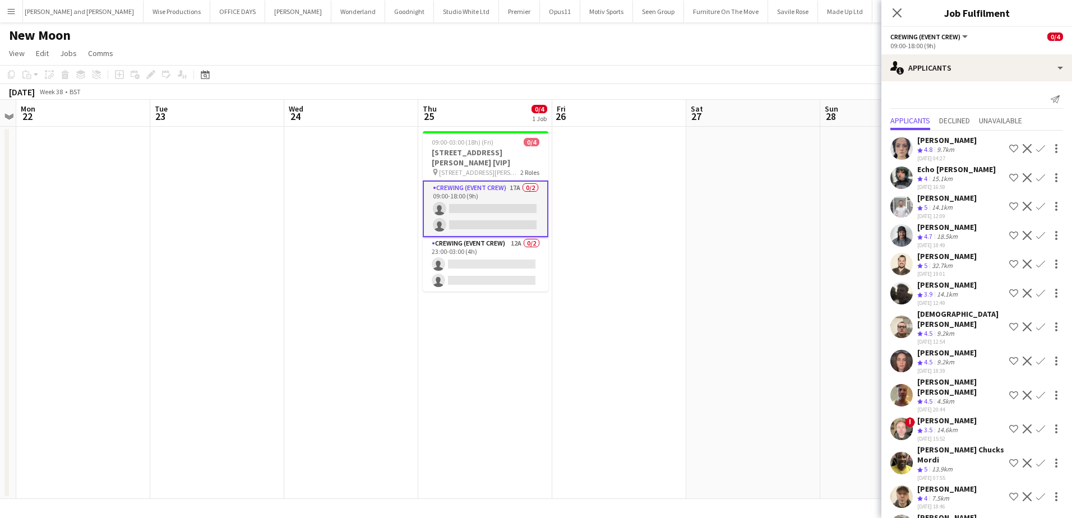
click at [1036, 391] on app-icon "Confirm" at bounding box center [1040, 395] width 9 height 9
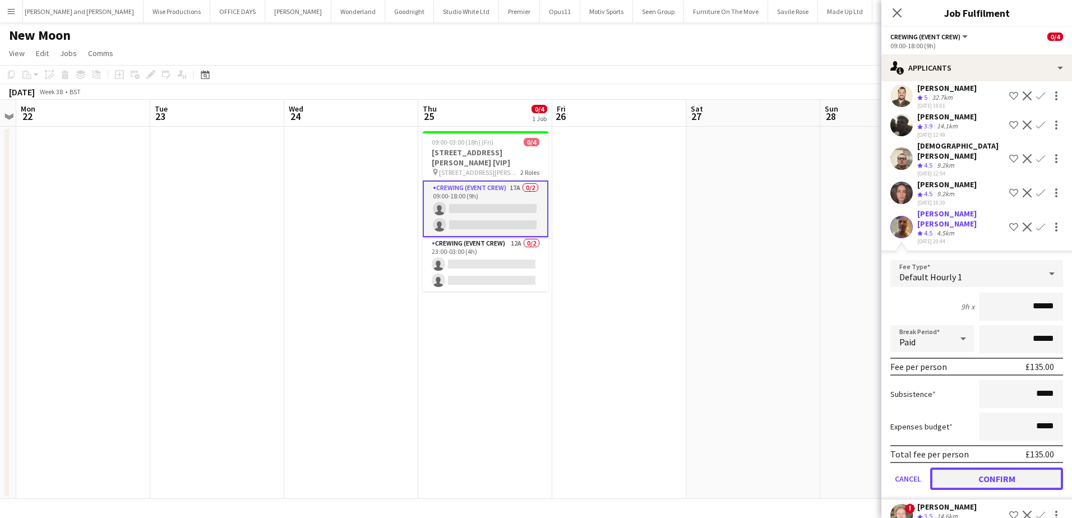
click at [1030, 467] on button "Confirm" at bounding box center [996, 478] width 133 height 22
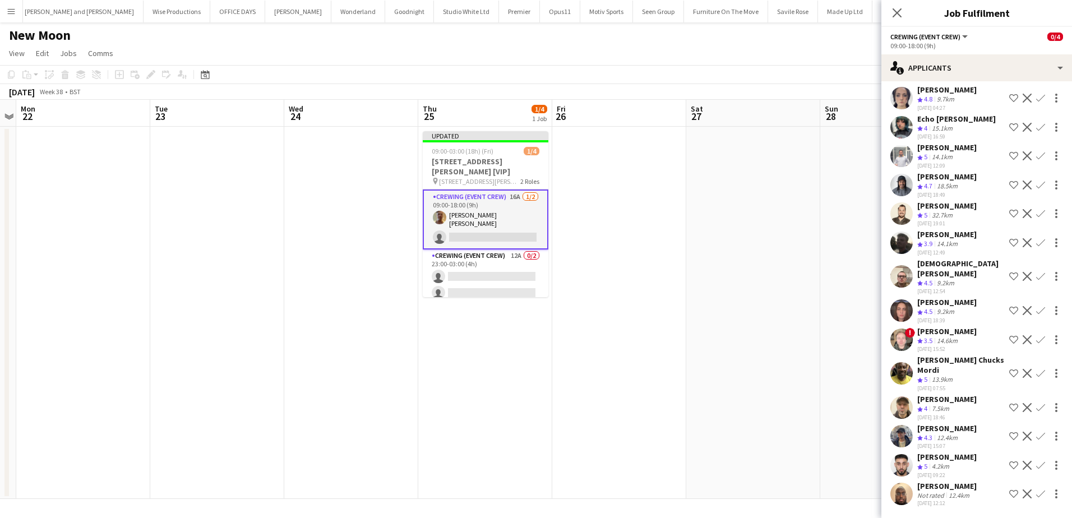
scroll to position [40, 0]
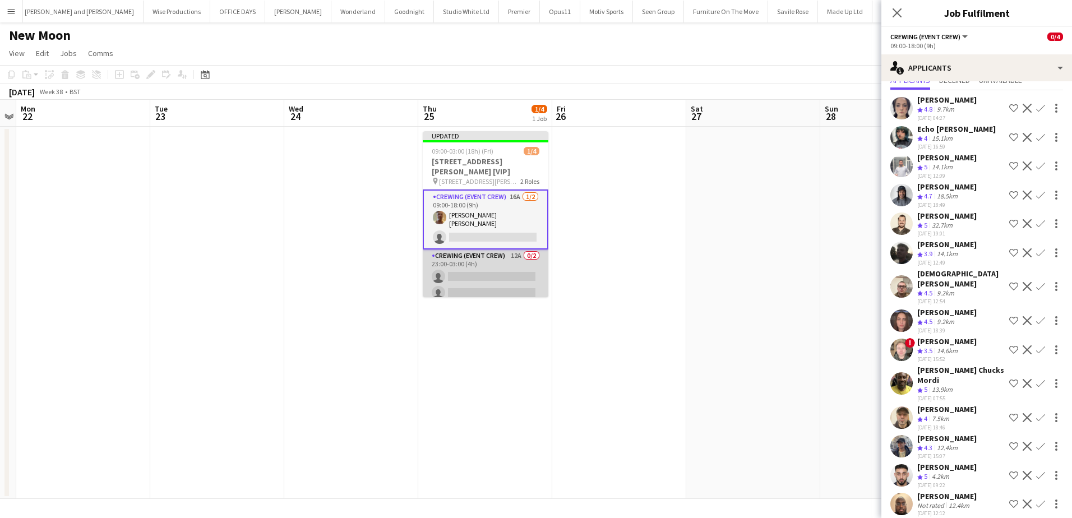
click at [512, 262] on app-card-role "Crewing (Event Crew) 12A 0/2 23:00-03:00 (4h) single-neutral-actions single-neu…" at bounding box center [486, 276] width 126 height 54
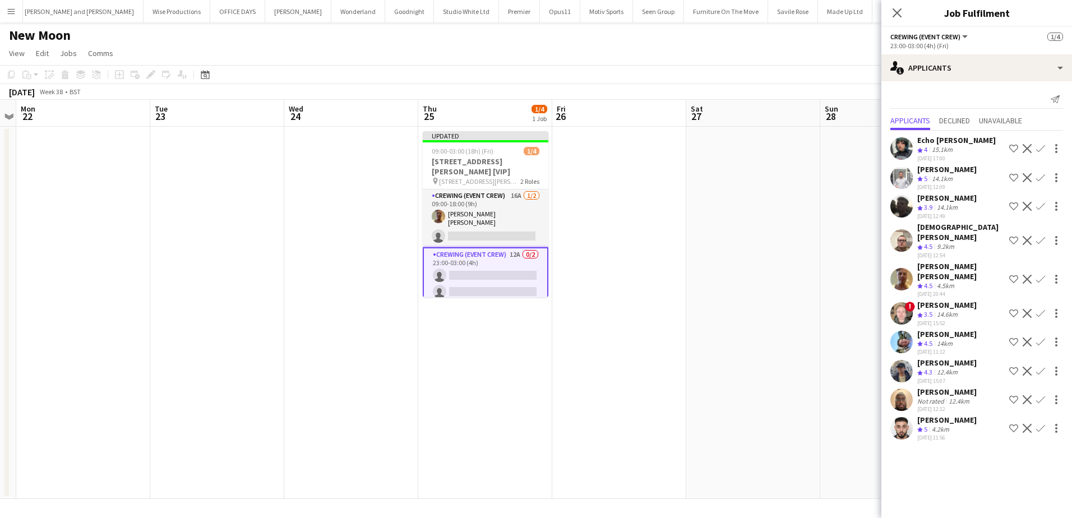
scroll to position [0, 0]
click at [1040, 275] on app-icon "Confirm" at bounding box center [1040, 279] width 9 height 9
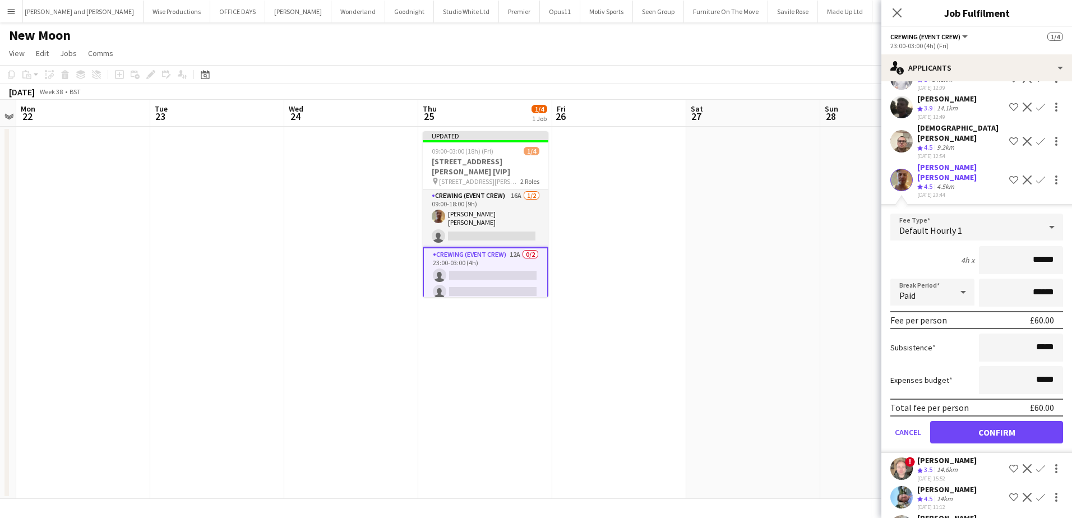
scroll to position [112, 0]
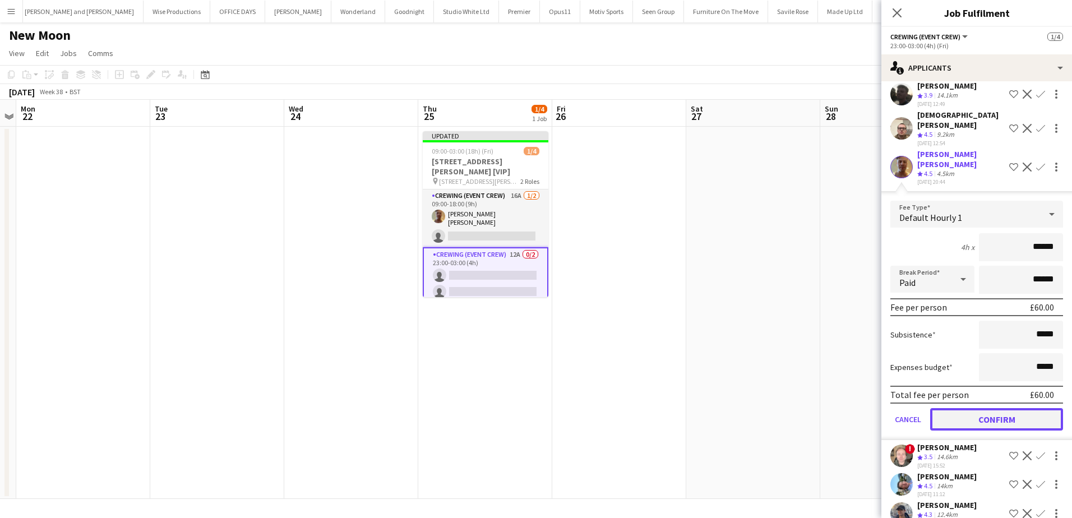
click at [1017, 408] on button "Confirm" at bounding box center [996, 419] width 133 height 22
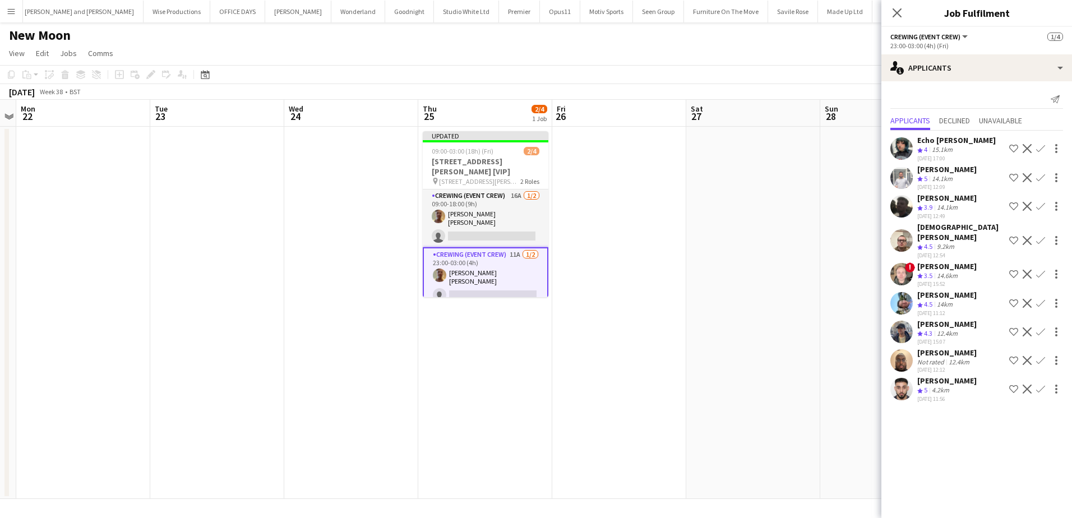
scroll to position [0, 0]
click at [790, 305] on app-date-cell at bounding box center [753, 313] width 134 height 372
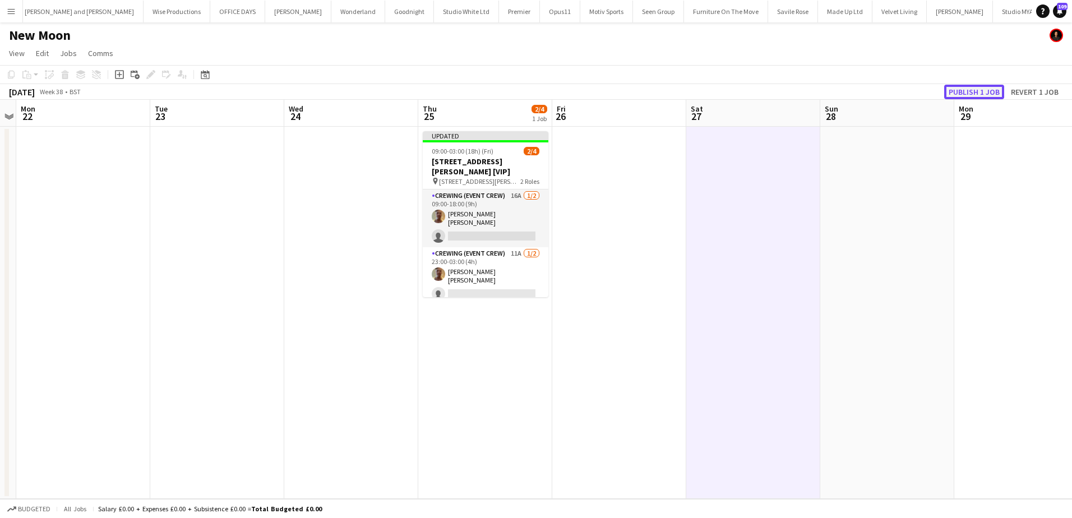
click at [986, 95] on button "Publish 1 job" at bounding box center [974, 92] width 60 height 15
